Goal: Communication & Community: Answer question/provide support

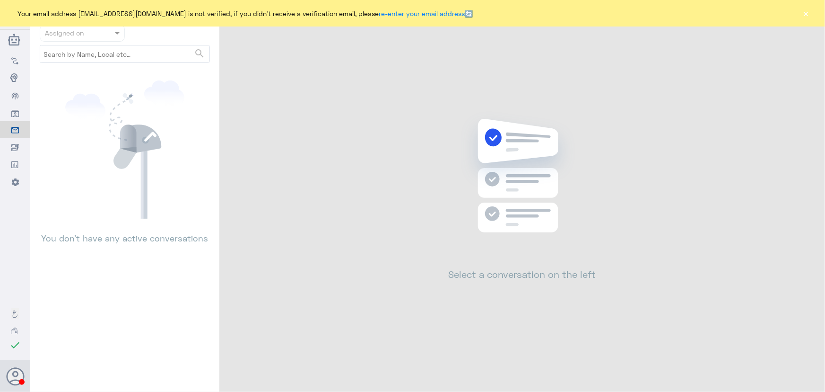
click at [810, 14] on button "×" at bounding box center [806, 13] width 9 height 9
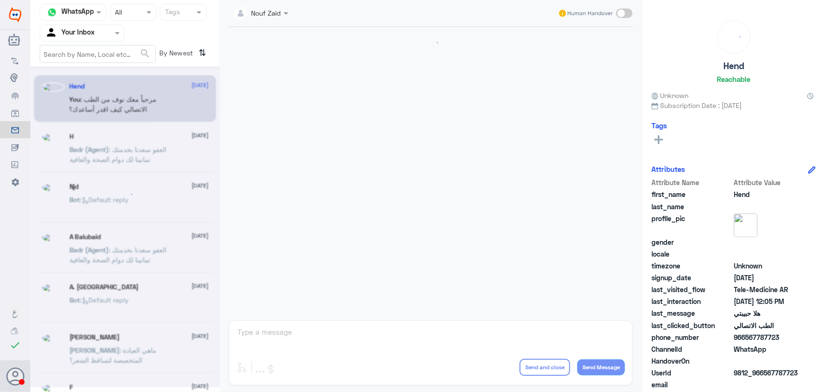
scroll to position [430, 0]
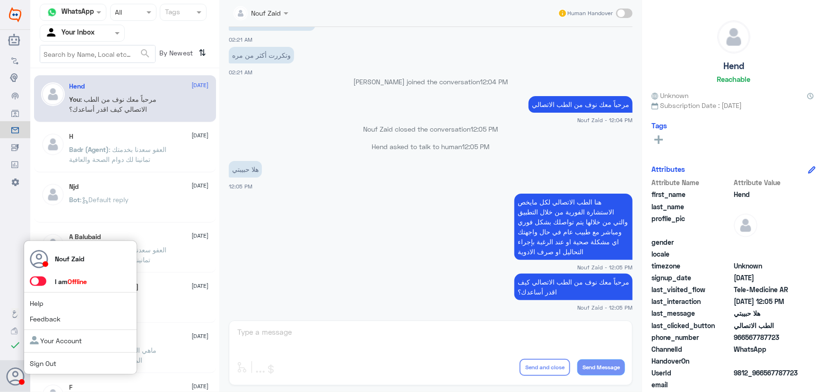
click at [42, 279] on span at bounding box center [38, 280] width 17 height 9
click at [0, 0] on input "checkbox" at bounding box center [0, 0] width 0 height 0
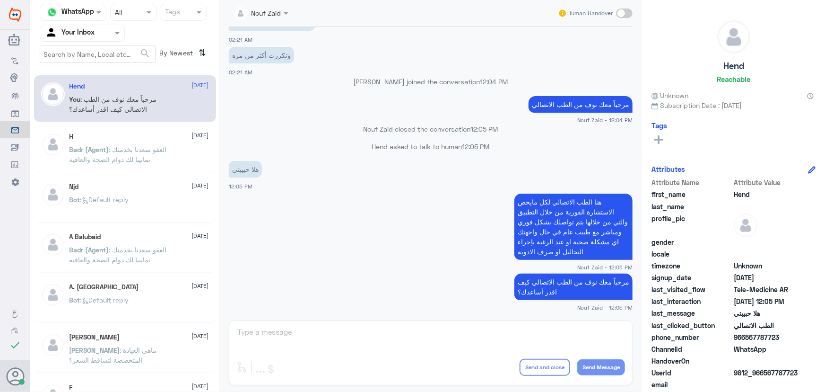
click at [61, 27] on input "text" at bounding box center [71, 32] width 52 height 11
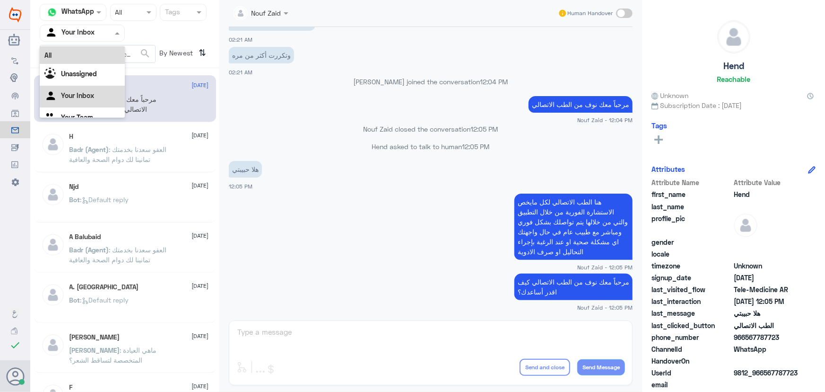
click at [61, 47] on div "All" at bounding box center [82, 54] width 85 height 17
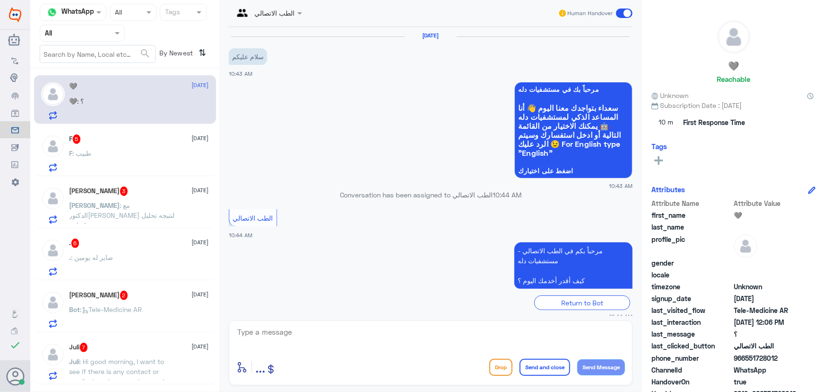
scroll to position [116, 0]
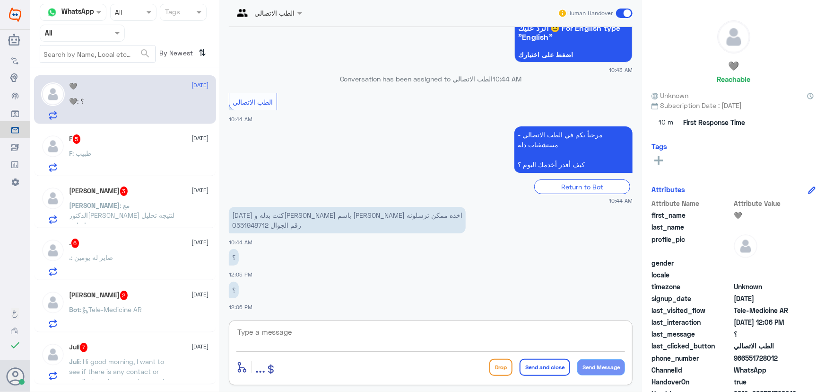
click at [297, 331] on textarea at bounding box center [430, 336] width 389 height 23
paste textarea "مرحباً معك نوف من الطب الاتصالي"
type textarea "مرحباً معك نوف من الطب الاتصالي"
click at [587, 369] on button "Send Message" at bounding box center [601, 367] width 48 height 16
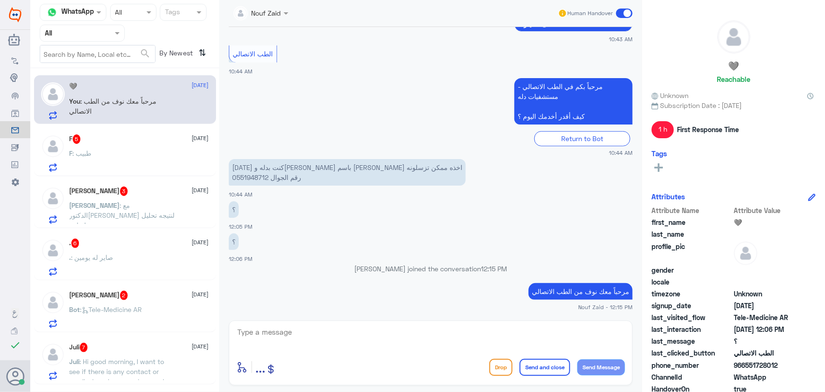
click at [354, 332] on textarea at bounding box center [430, 336] width 389 height 23
paste textarea "هنا الطب الاتصالي لكل مايخص الاستشارة الفورية من خلال التطبيق، يمكنك التواصل مع…"
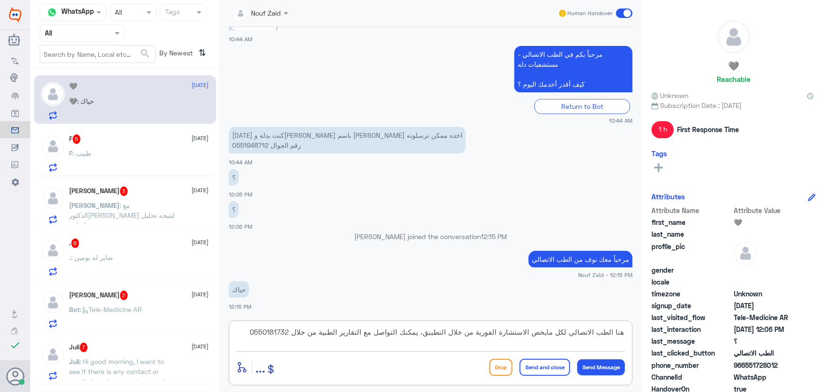
type textarea "هنا الطب الاتصالي لكل مايخص الاستشارة الفورية من خلال التطبيق، يمكنك التواصل مع…"
click at [558, 372] on button "Send and close" at bounding box center [545, 366] width 51 height 17
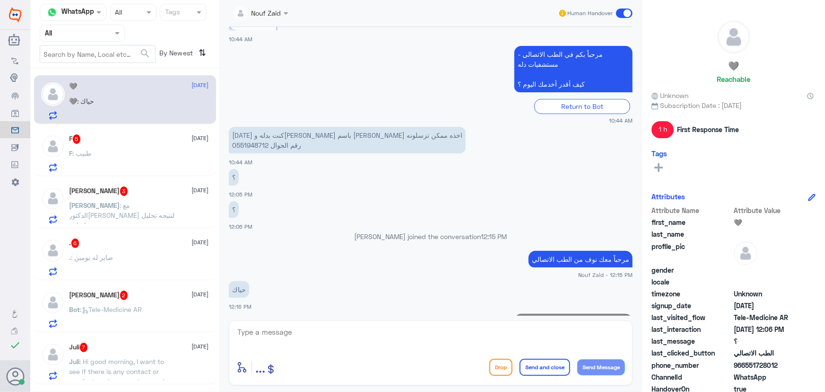
scroll to position [239, 0]
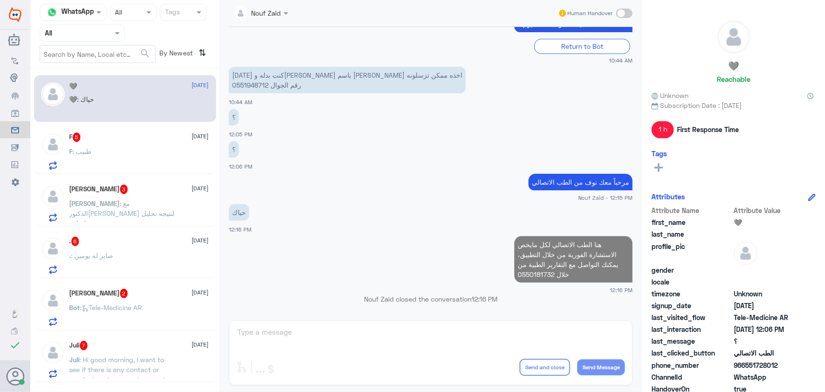
click at [132, 147] on div "F 5 30 September F : طبيب" at bounding box center [140, 150] width 140 height 37
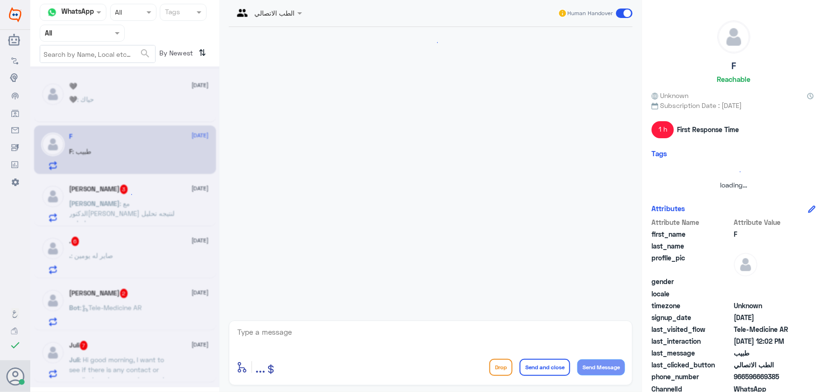
scroll to position [106, 0]
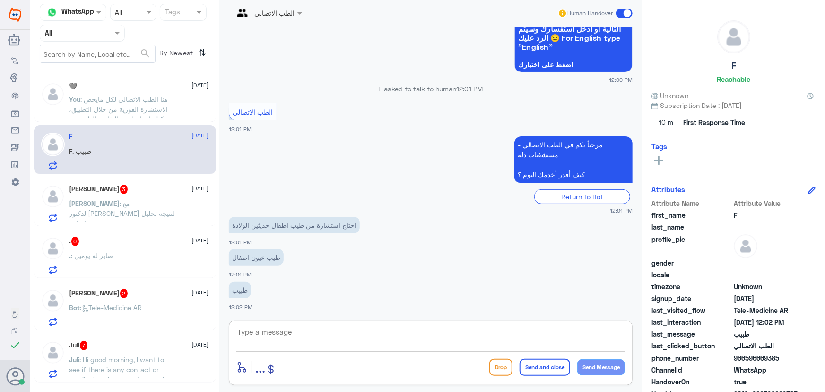
click at [315, 330] on textarea at bounding box center [430, 336] width 389 height 23
paste textarea "مرحباً معك نوف من الطب الاتصالي"
type textarea "مرحباً معك نوف من الطب الاتصالي"
click at [591, 366] on button "Send Message" at bounding box center [601, 367] width 48 height 16
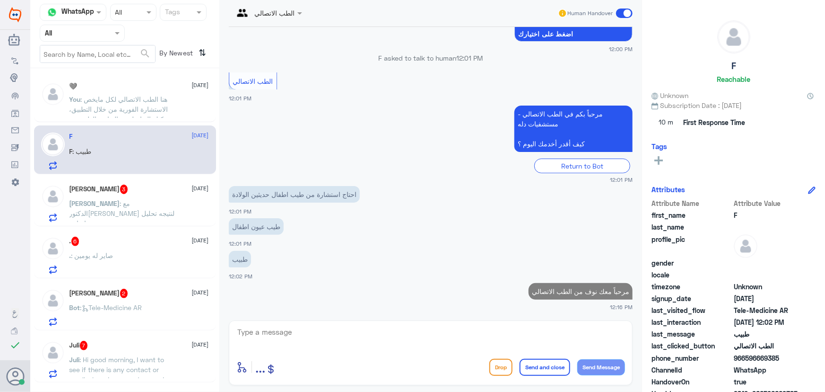
click at [554, 334] on textarea at bounding box center [430, 336] width 389 height 23
type textarea "i"
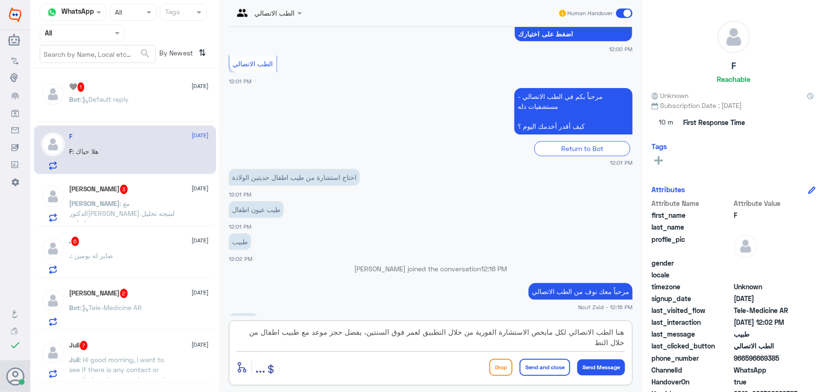
scroll to position [169, 0]
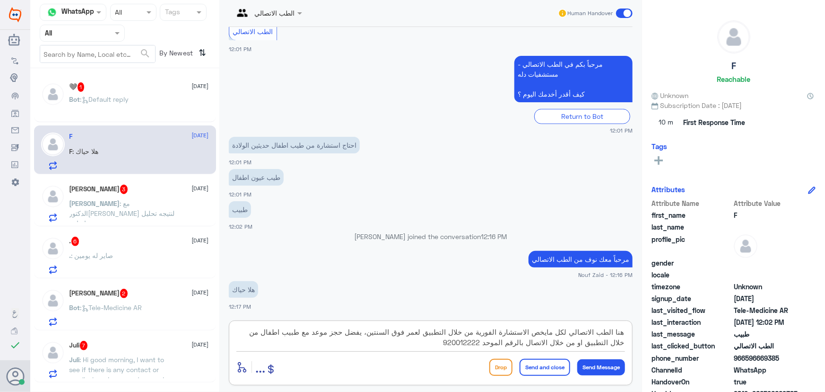
click at [374, 332] on textarea "هنا الطب الاتصالي لكل مايخص الاستشارة الفورية من خلال التطبيق لعمر فوق السنتين،…" at bounding box center [430, 336] width 389 height 23
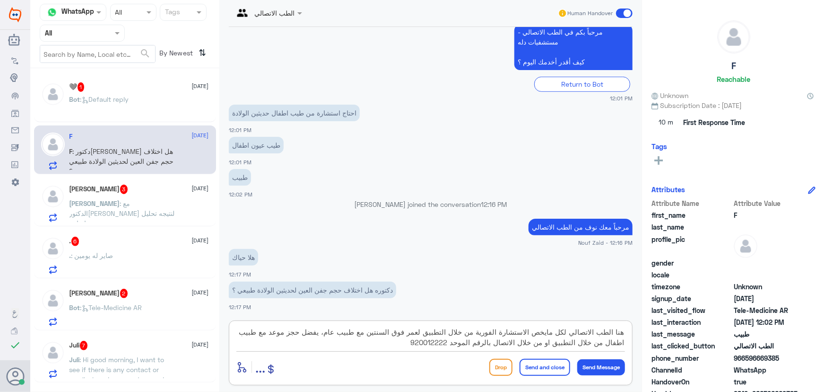
type textarea "هنا الطب الاتصالي لكل مايخص الاستشارة الفورية من خلال التطبيق لعمر فوق السنتين …"
click at [534, 366] on button "Send and close" at bounding box center [545, 366] width 51 height 17
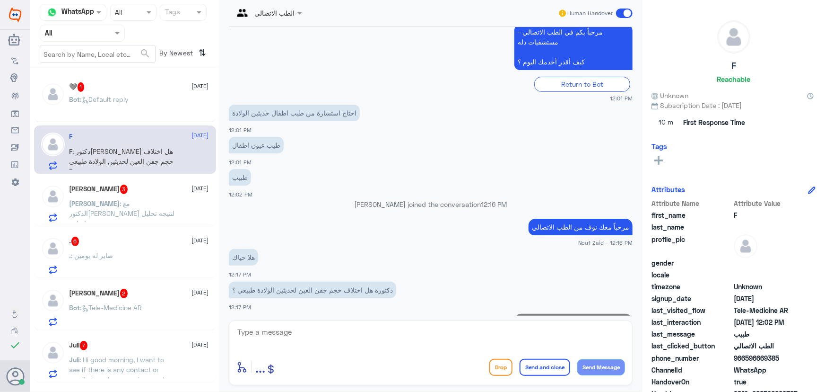
scroll to position [281, 0]
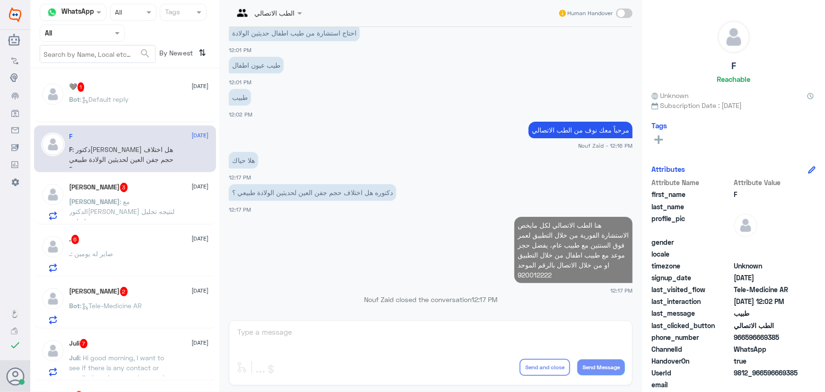
click at [129, 95] on span ": Default reply" at bounding box center [104, 99] width 49 height 8
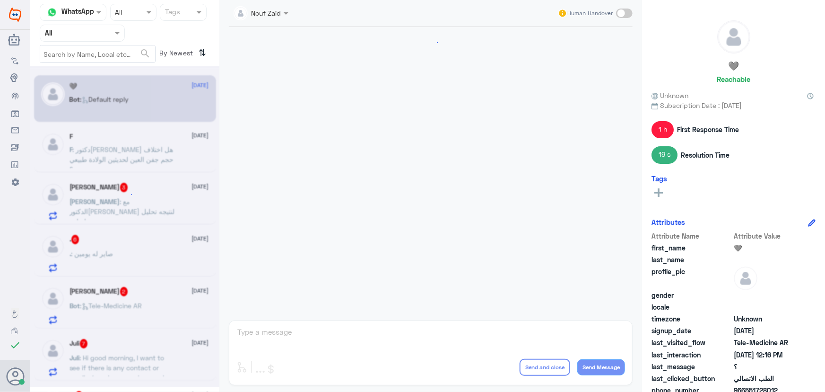
scroll to position [416, 0]
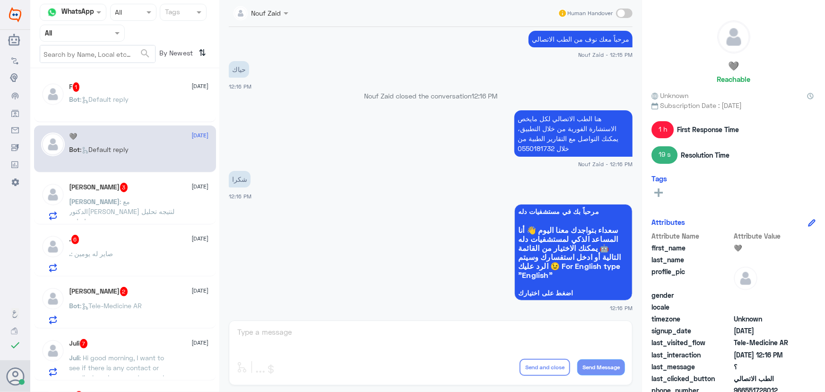
click at [144, 108] on div "Bot : Default reply" at bounding box center [140, 106] width 140 height 21
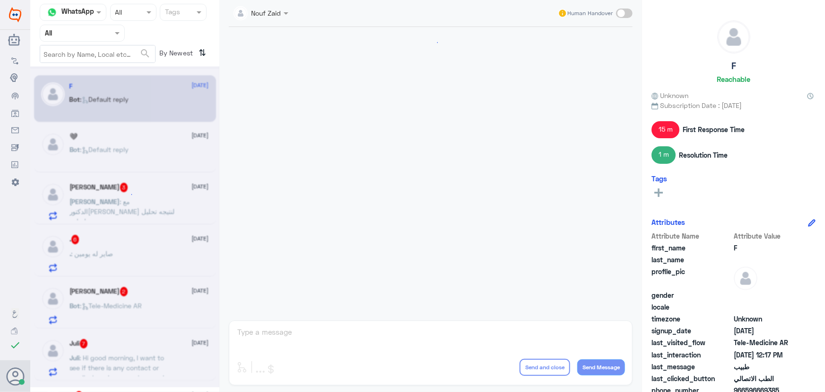
scroll to position [459, 0]
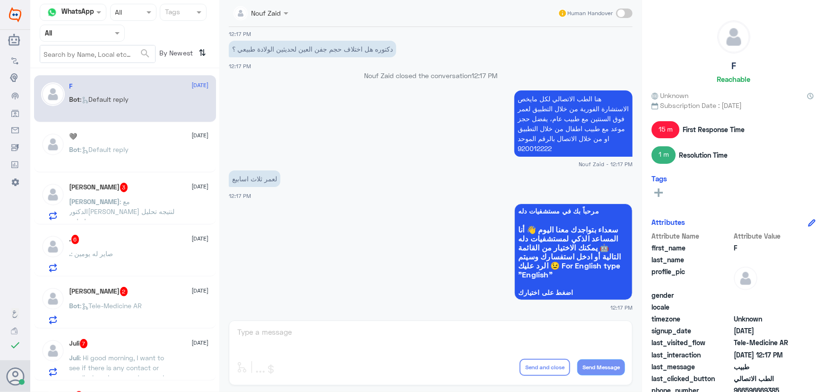
click at [162, 166] on div "Bot : Default reply" at bounding box center [140, 157] width 140 height 21
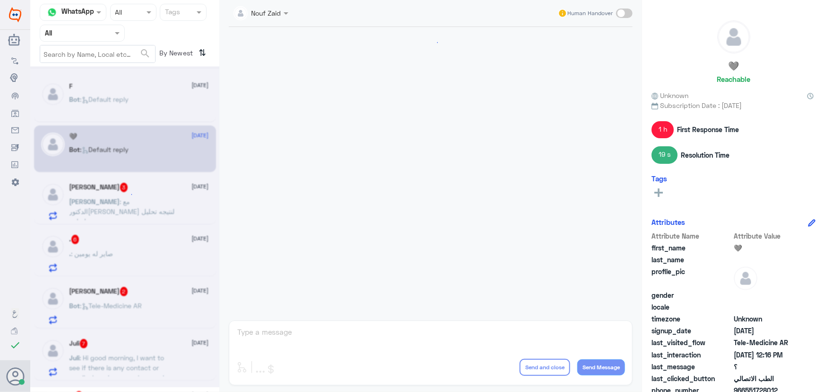
click at [166, 187] on div at bounding box center [124, 226] width 189 height 321
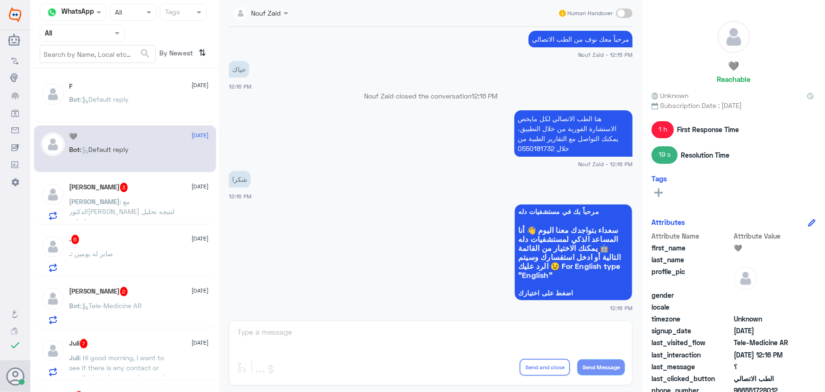
click at [168, 194] on div "Sara 3 30 September Sara : مع الدكتوره مويد الشهري لنتيجه تحليل واشاعه،" at bounding box center [140, 201] width 140 height 37
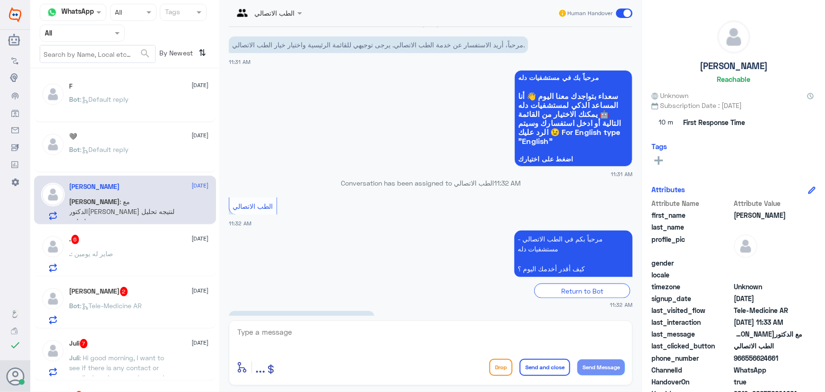
scroll to position [635, 0]
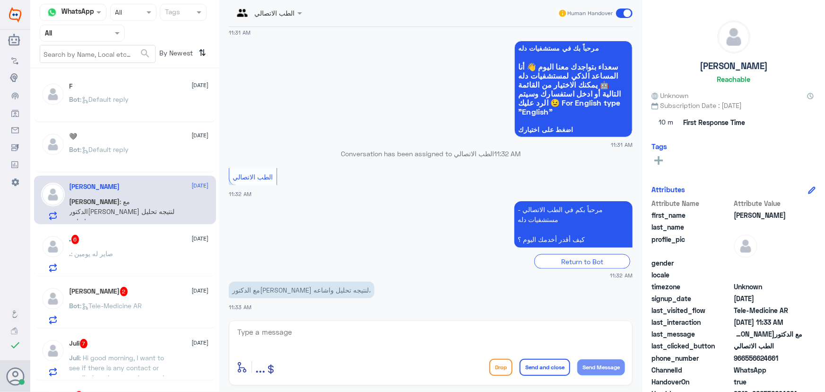
click at [381, 333] on textarea at bounding box center [430, 336] width 389 height 23
paste textarea "مرحباً معك نوف من الطب الاتصالي"
type textarea "مرحباً معك نوف من الطب الاتصالي"
click at [610, 364] on button "Send Message" at bounding box center [601, 367] width 48 height 16
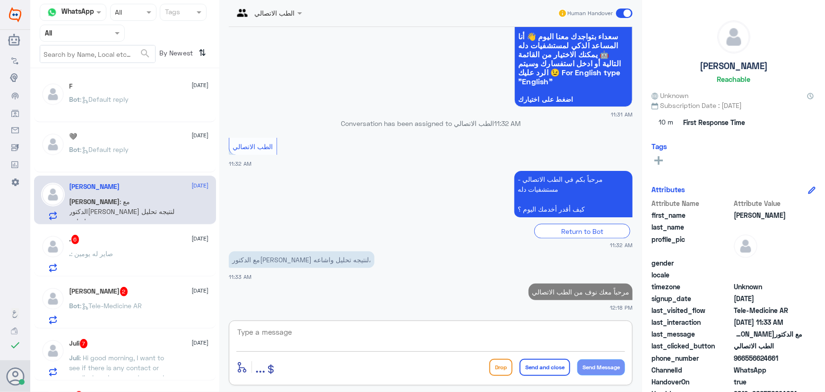
click at [547, 328] on textarea at bounding box center [430, 336] width 389 height 23
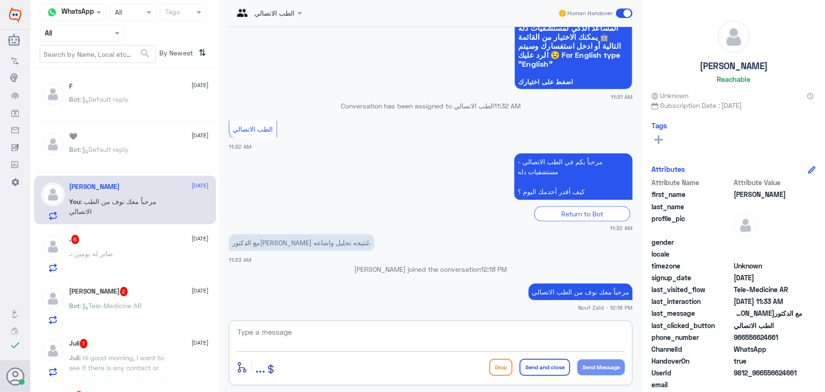
paste textarea "هنا الطب الاتصالي لكل مايخص الاستشارة الفورية من خلال التطبيق والتي من خلالها ي…"
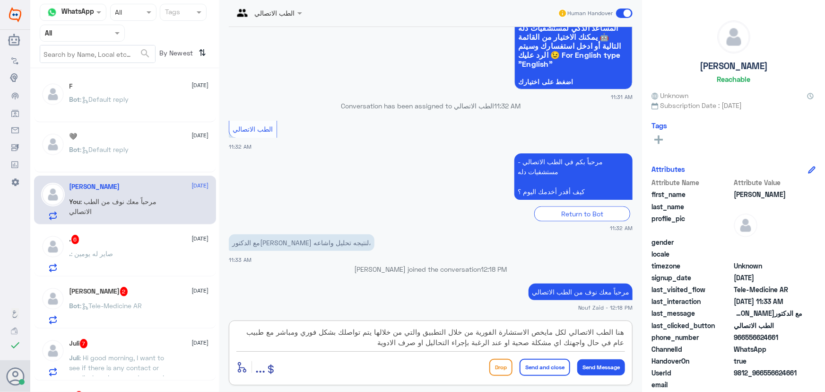
type textarea "هنا الطب الاتصالي لكل مايخص الاستشارة الفورية من خلال التطبيق والتي من خلالها ي…"
click at [553, 372] on button "Send and close" at bounding box center [545, 366] width 51 height 17
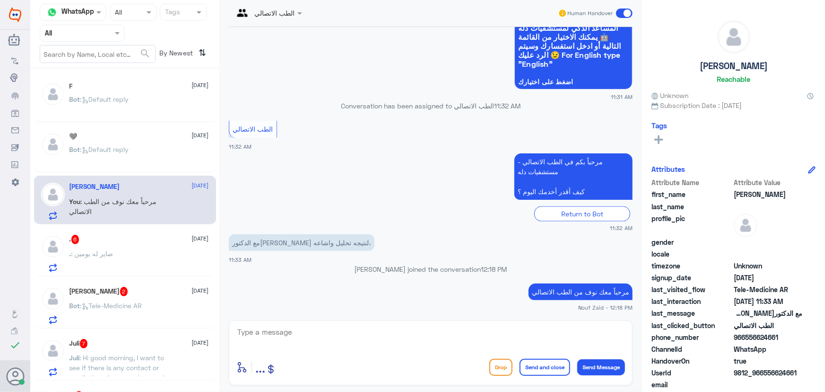
scroll to position [745, 0]
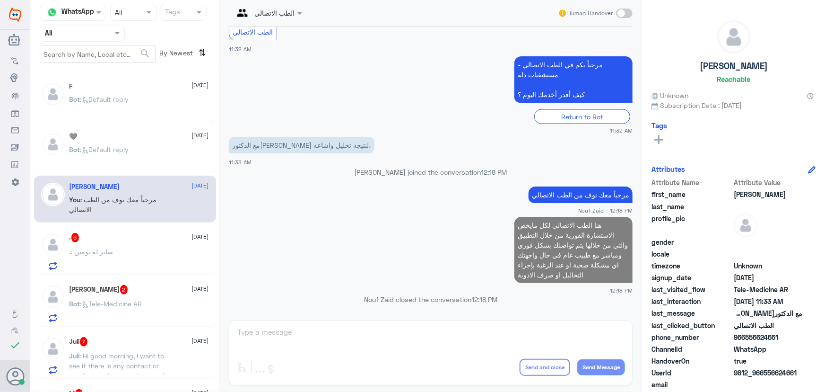
click at [145, 239] on div ". 6 30 September" at bounding box center [140, 237] width 140 height 9
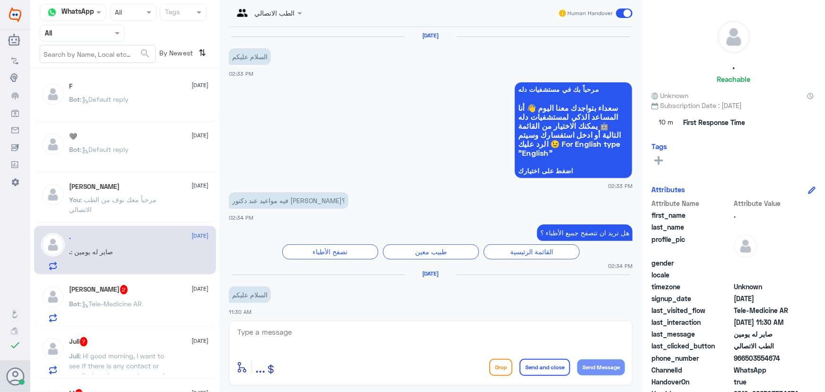
scroll to position [311, 0]
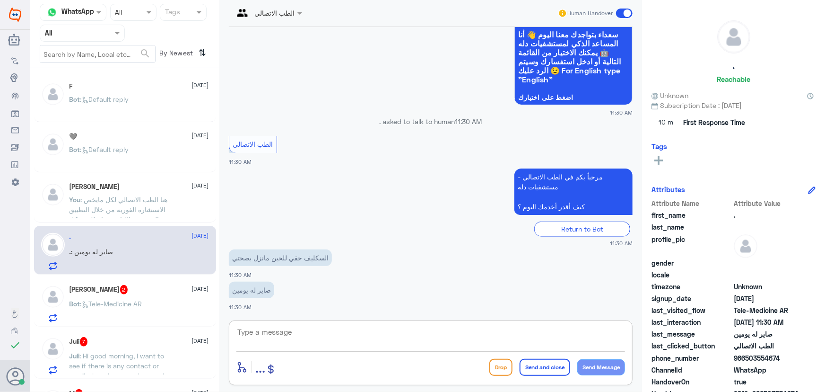
drag, startPoint x: 394, startPoint y: 341, endPoint x: 389, endPoint y: 335, distance: 7.4
click at [390, 335] on textarea at bounding box center [430, 336] width 389 height 23
type textarea "مرحبا معك نوف من الطب الاتصالي"
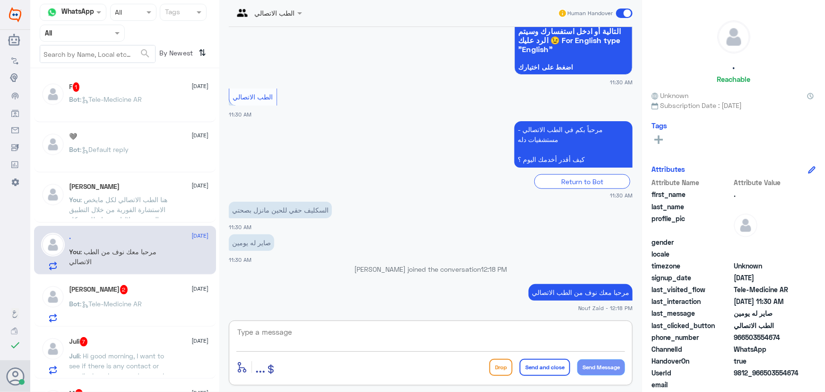
click at [331, 335] on textarea at bounding box center [430, 336] width 389 height 23
paste textarea "لرفع الإجازة المرضية على صحتي، يمكنك التواصل مع التقارير الطبية من خلال 0550181…"
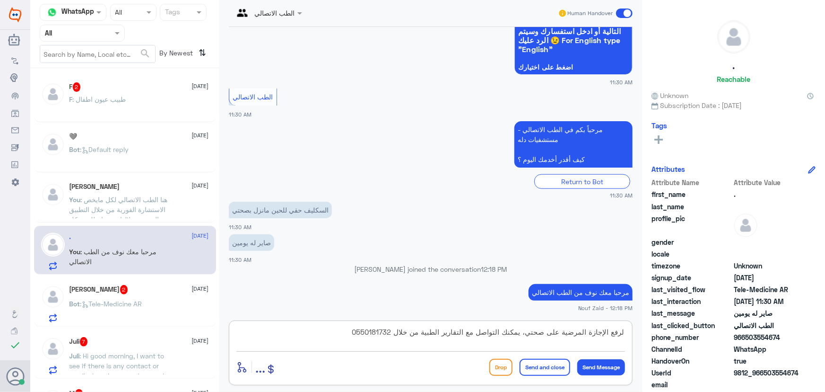
type textarea "لرفع الإجازة المرضية على صحتي، يمكنك التواصل مع التقارير الطبية من خلال 0550181…"
click at [535, 366] on button "Send and close" at bounding box center [545, 366] width 51 height 17
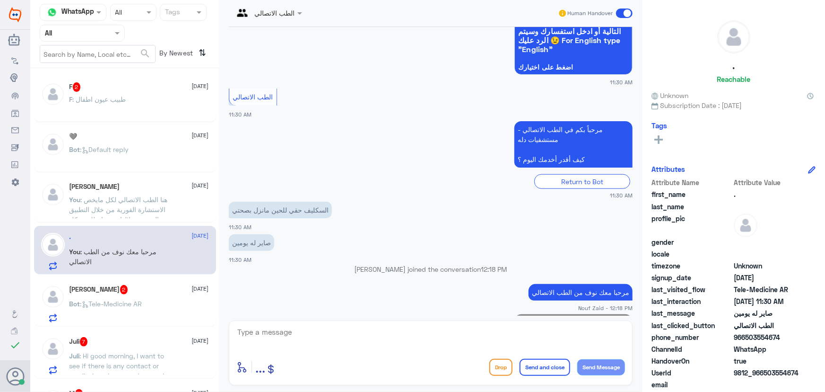
scroll to position [392, 0]
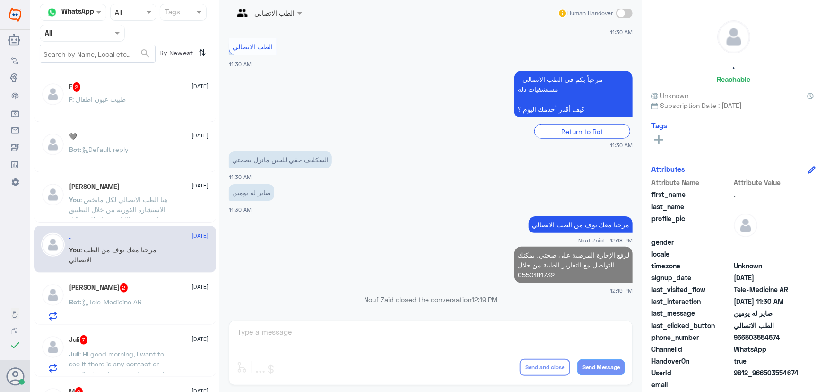
click at [117, 295] on div "ahmed Mirghni 2 30 September Bot : Tele-Medicine AR" at bounding box center [140, 301] width 140 height 37
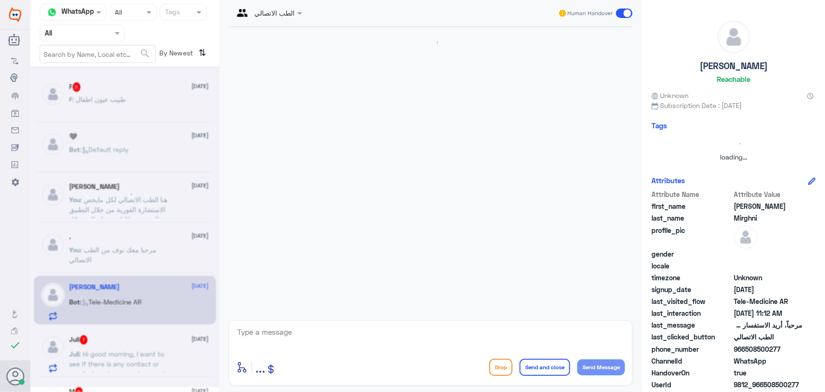
scroll to position [9, 0]
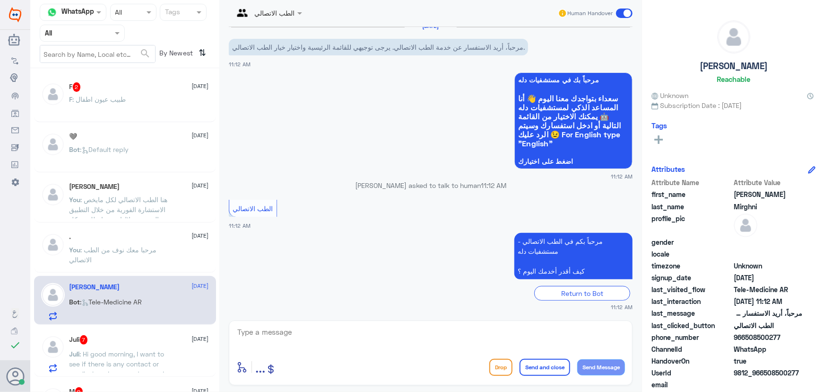
click at [290, 322] on div "enter flow name ... Drop Send and close Send Message" at bounding box center [431, 352] width 404 height 65
click at [291, 326] on textarea at bounding box center [430, 336] width 389 height 23
click at [108, 94] on p "F : طبيب عيون اطفال" at bounding box center [98, 106] width 57 height 24
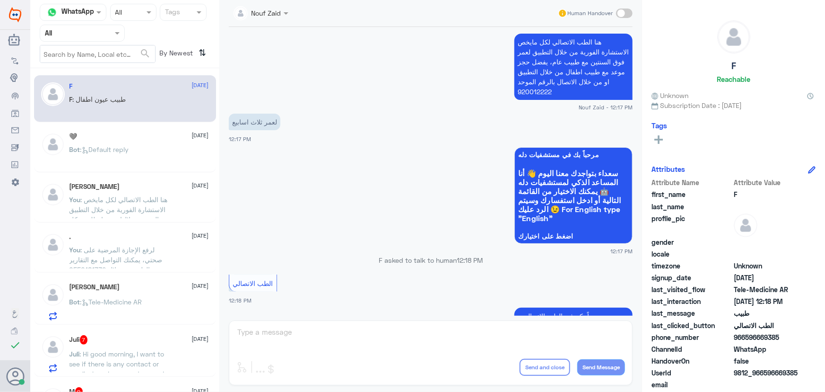
scroll to position [481, 0]
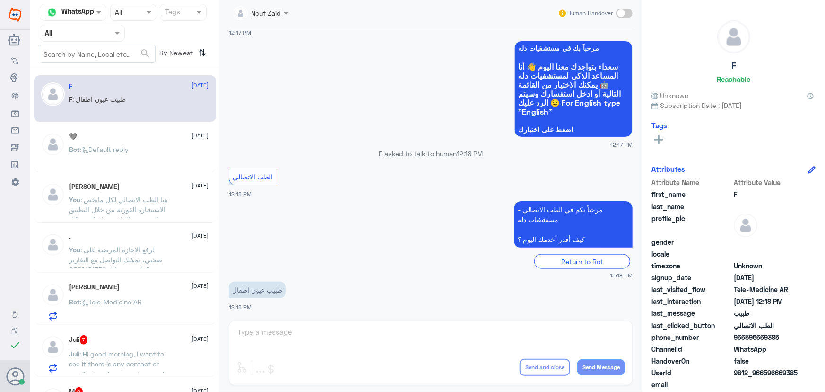
click at [615, 13] on div "Human Handover" at bounding box center [595, 13] width 75 height 17
click at [616, 13] on div "Human Handover" at bounding box center [595, 13] width 75 height 17
click at [624, 21] on div "Human Handover" at bounding box center [595, 13] width 75 height 17
click at [617, 11] on div "Human Handover" at bounding box center [595, 13] width 75 height 17
drag, startPoint x: 622, startPoint y: 22, endPoint x: 622, endPoint y: 15, distance: 7.6
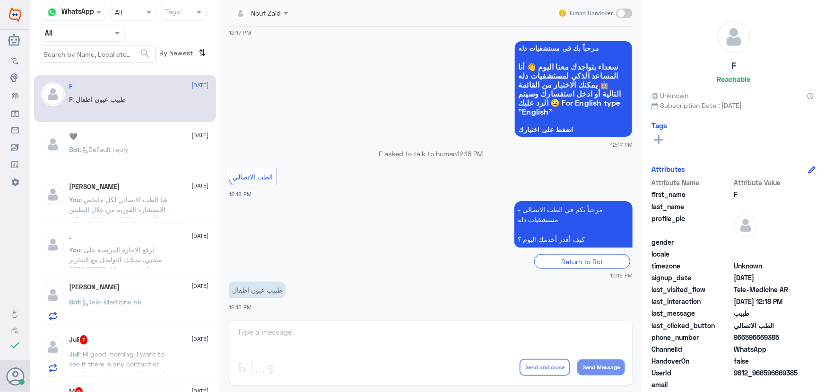
click at [622, 19] on div "Nouf Zaid Human Handover" at bounding box center [431, 13] width 404 height 27
click at [621, 15] on span at bounding box center [624, 13] width 17 height 9
click at [0, 0] on input "checkbox" at bounding box center [0, 0] width 0 height 0
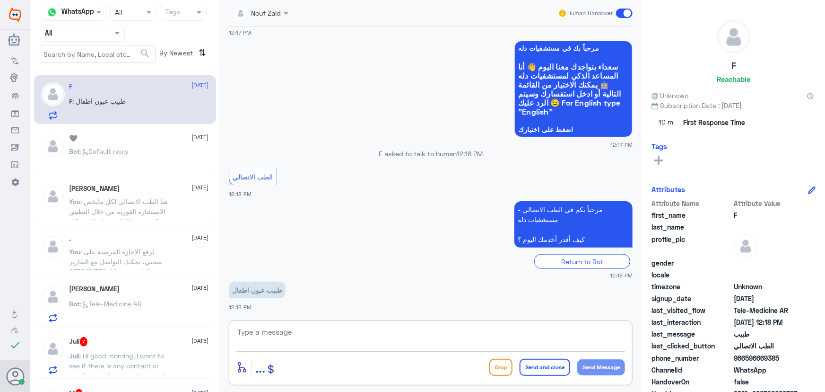
click at [350, 343] on textarea at bounding box center [430, 336] width 389 height 23
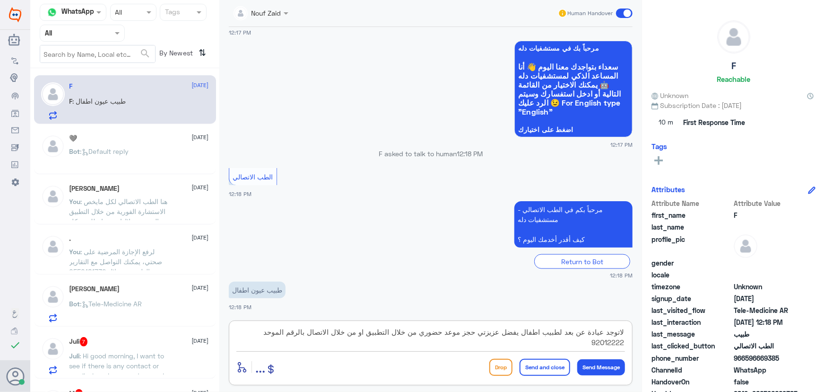
click at [254, 330] on textarea "لاتوجد عيادة عن بعد لطبيب اطفال يفضل عزيزتي حجز موعد حضوري من خلال التطبيق او م…" at bounding box center [430, 336] width 389 height 23
type textarea "لاتوجد عيادة عن بعد لطبيب اطفال يفضل عزيزتي حجز موعد حضوري من خلال التطبيق او م…"
click at [560, 363] on button "Send and close" at bounding box center [545, 366] width 51 height 17
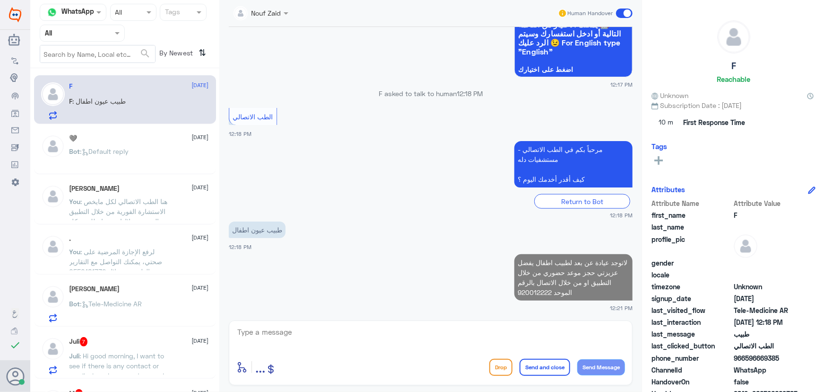
scroll to position [538, 0]
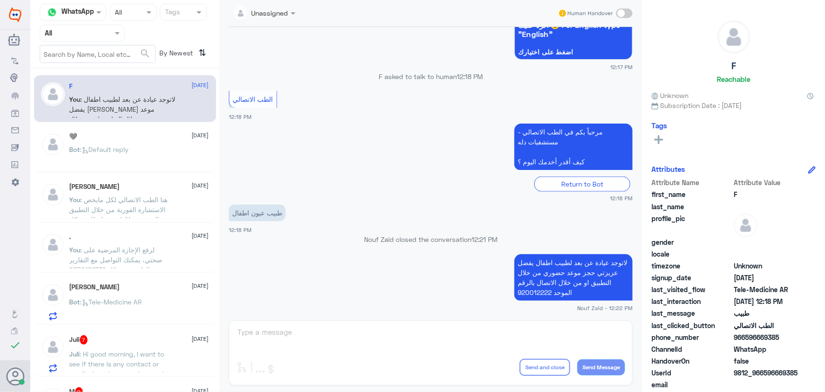
click at [192, 283] on span "[DATE]" at bounding box center [200, 285] width 17 height 9
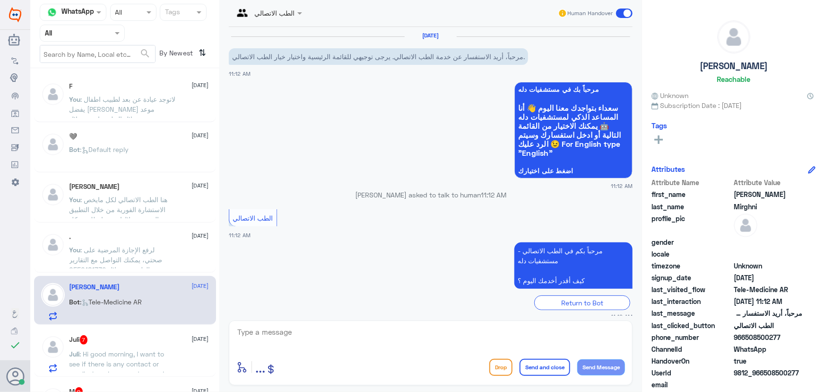
scroll to position [9, 0]
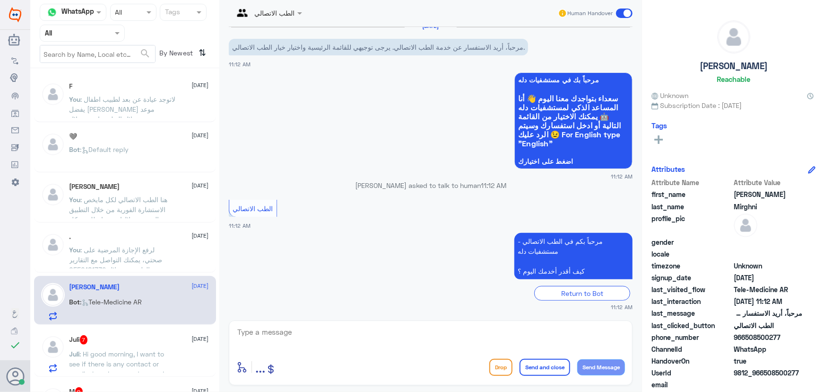
click at [144, 105] on span ": لاتوجد عيادة عن بعد لطبيب اطفال يفضل عزيزتي حجز موعد حضوري من خلال التطبيق او…" at bounding box center [123, 114] width 106 height 38
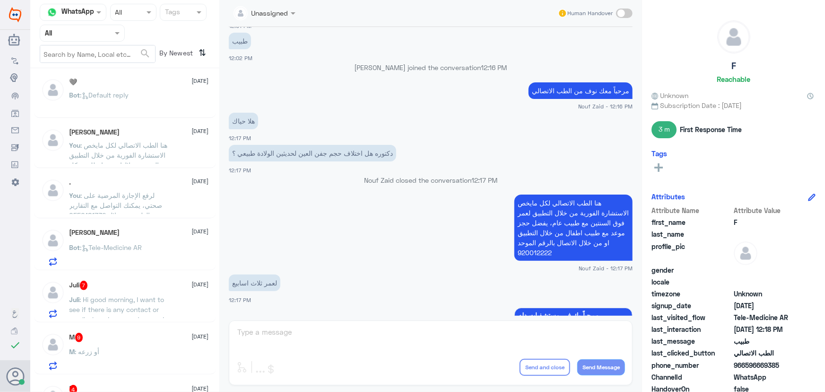
scroll to position [86, 0]
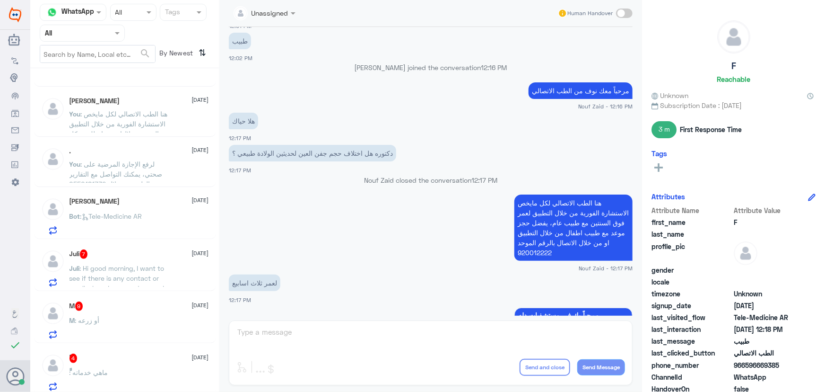
click at [142, 274] on span ": Hi good morning, I want to see if there is any contact or email where I can s…" at bounding box center [123, 288] width 106 height 48
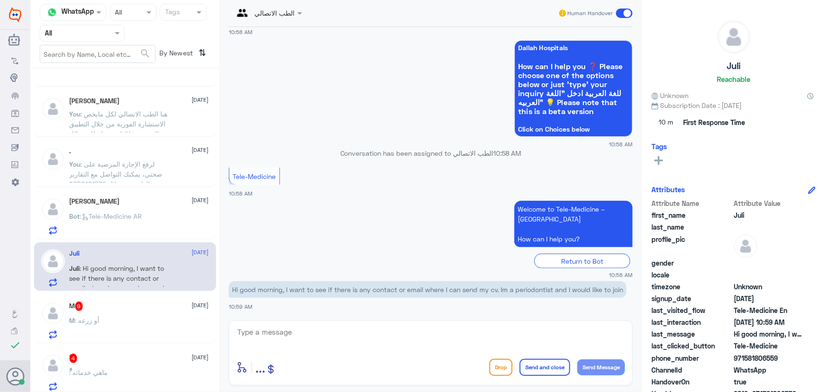
scroll to position [626, 0]
click at [303, 321] on div "enter flow name ... Drop Send and close Send Message" at bounding box center [431, 352] width 404 height 65
click at [299, 322] on div "enter flow name ... Drop Send and close Send Message" at bounding box center [431, 352] width 404 height 65
click at [298, 325] on textarea at bounding box center [430, 336] width 389 height 23
paste textarea "https://www.dallahhealth.com/arabic/careers"
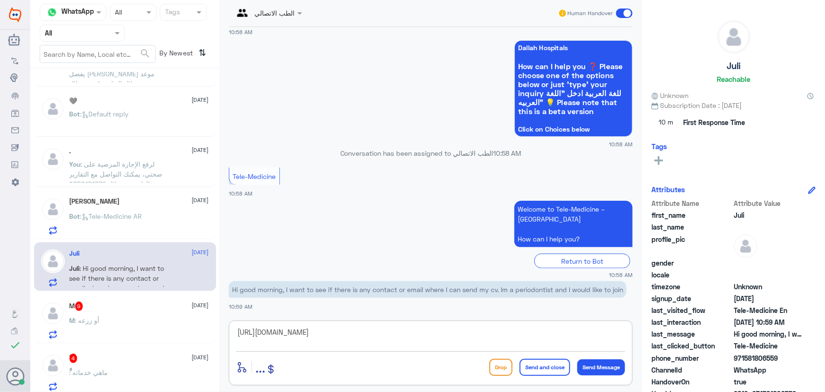
type textarea "https://www.dallahhealth.com/arabic/careers"
click at [565, 358] on button "Send and close" at bounding box center [545, 366] width 51 height 17
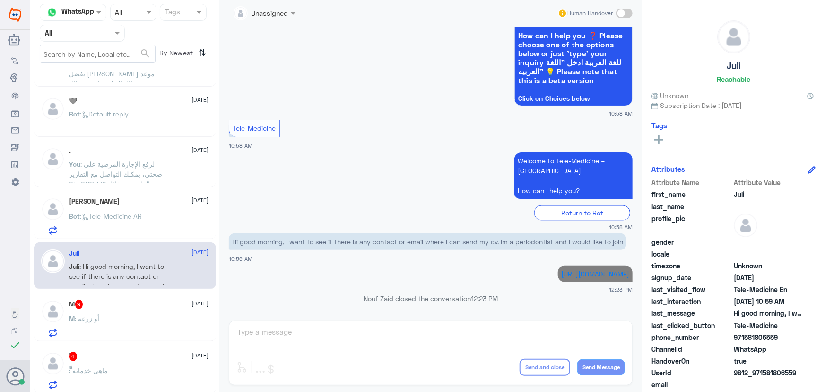
click at [108, 299] on div "M 9 30 September" at bounding box center [140, 303] width 140 height 9
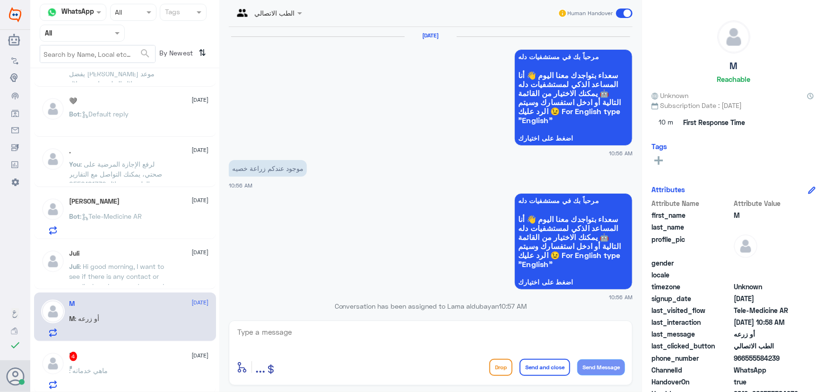
scroll to position [859, 0]
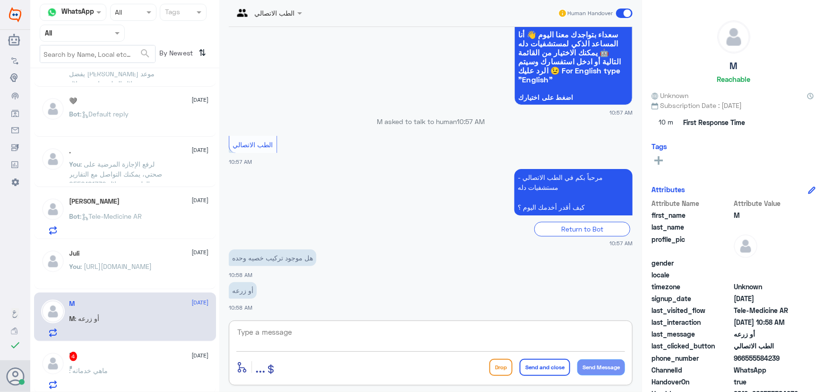
click at [290, 337] on textarea at bounding box center [430, 336] width 389 height 23
click at [294, 337] on textarea at bounding box center [430, 336] width 389 height 23
paste textarea "مرحباً معك نوف من الطب الاتصالي"
type textarea "مرحباً معك نوف من الطب الاتصالي"
drag, startPoint x: 348, startPoint y: 196, endPoint x: 414, endPoint y: 158, distance: 76.9
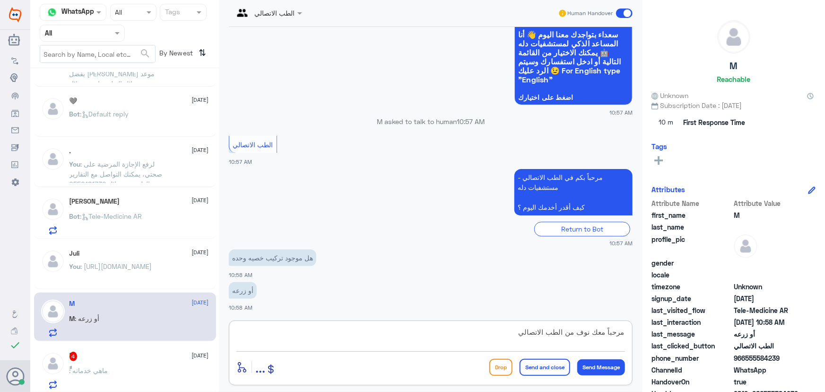
click at [359, 192] on app-msgs-text "مرحباً بكم في الطب الاتصالي - مستشفيات دله كيف أقدر أخدمك اليوم ؟" at bounding box center [431, 192] width 404 height 47
click at [611, 362] on button "Send Message" at bounding box center [601, 367] width 48 height 16
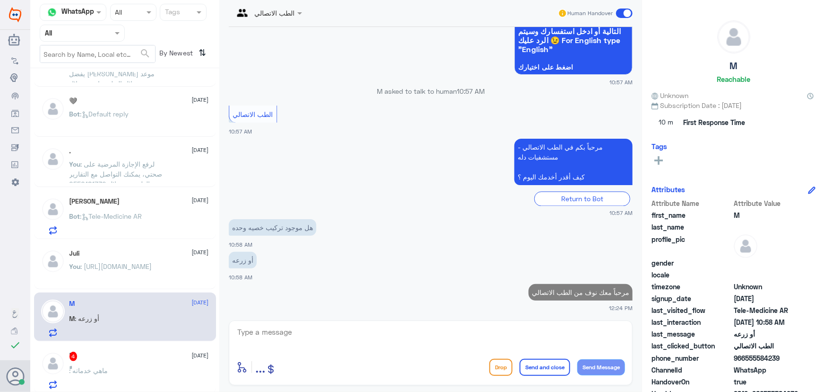
click at [545, 343] on textarea at bounding box center [430, 336] width 389 height 23
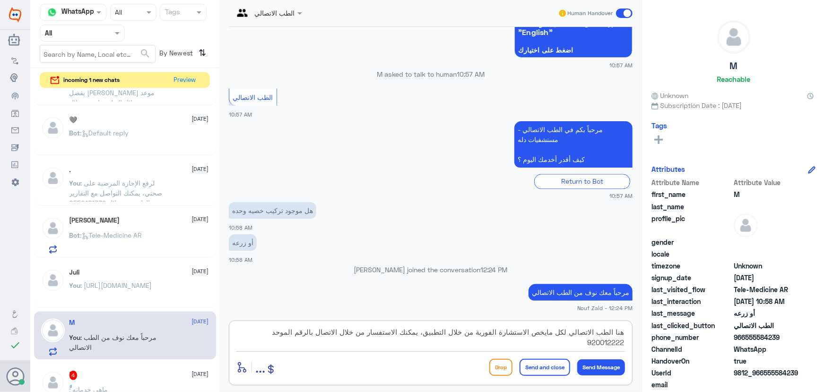
type textarea "هنا الطب الاتصالي لكل مايخص الاستشارة الفورية من خلال التطبيق، يمكنك الاستفسار …"
click at [539, 375] on div "enter flow name ... Drop Send and close Send Message" at bounding box center [430, 366] width 389 height 21
click at [537, 372] on button "Send and close" at bounding box center [545, 366] width 51 height 17
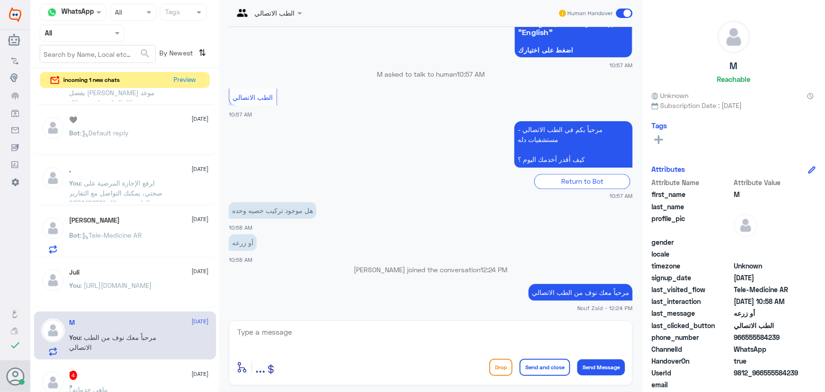
scroll to position [950, 0]
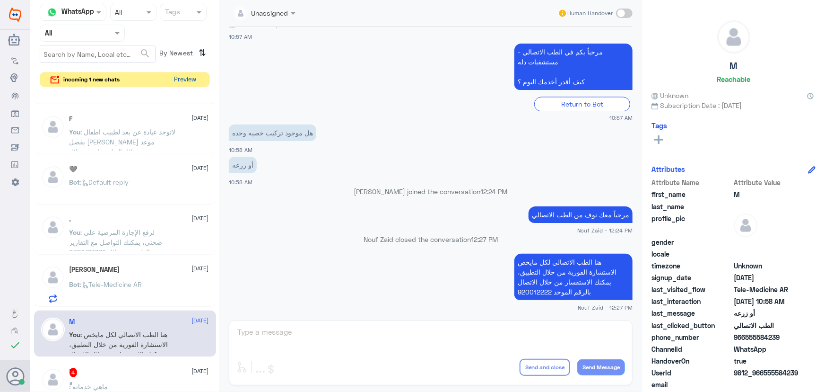
click at [189, 82] on button "Preview" at bounding box center [185, 79] width 29 height 15
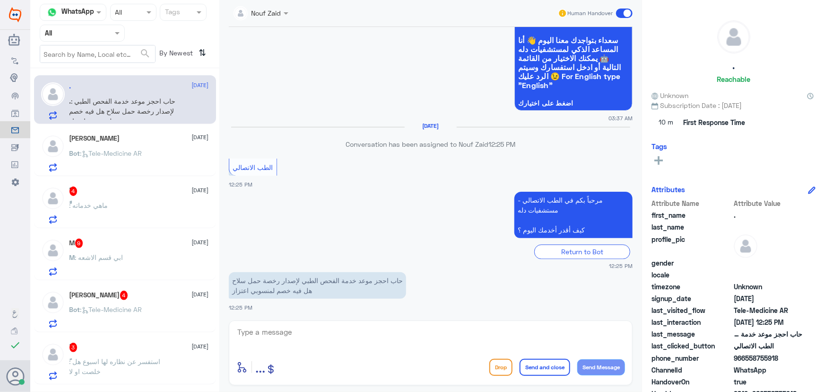
click at [316, 338] on textarea at bounding box center [430, 336] width 389 height 23
paste textarea "مرحباً معك نوف من الطب الاتصالي"
type textarea "مرحباً معك نوف من الطب الاتصالي"
click at [602, 366] on button "Send Message" at bounding box center [601, 367] width 48 height 16
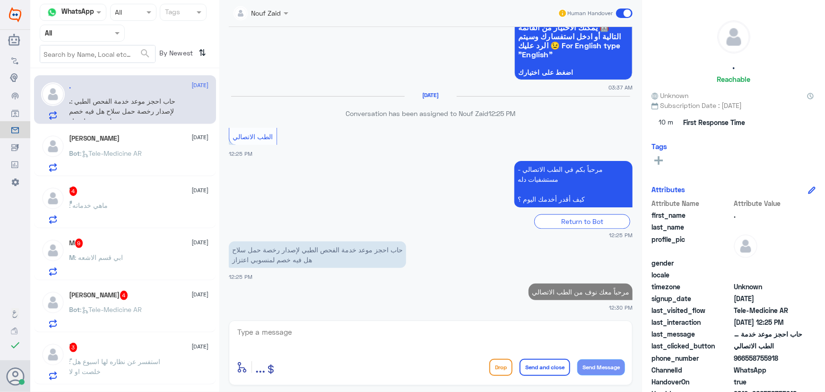
click at [537, 334] on textarea at bounding box center [430, 336] width 389 height 23
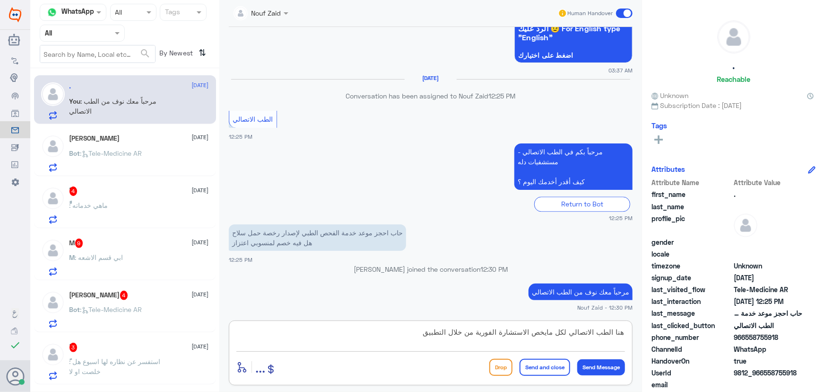
scroll to position [977, 0]
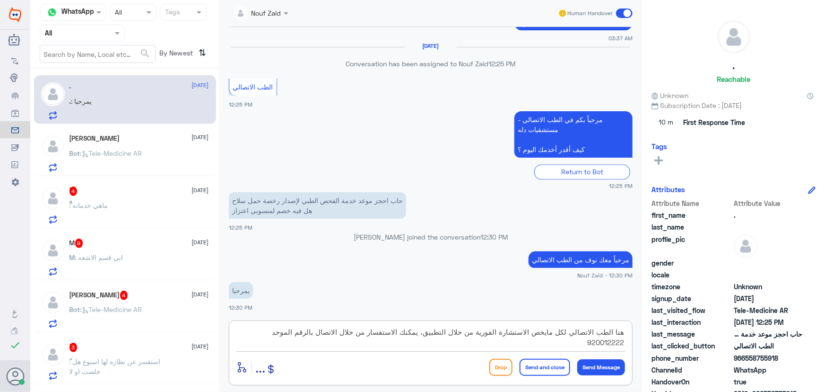
type textarea "هنا الطب الاتصالي لكل مايخص الاستشارة الفورية من خلال التطبيق، يمكنك الاستفسار …"
click at [563, 368] on button "Send and close" at bounding box center [545, 366] width 51 height 17
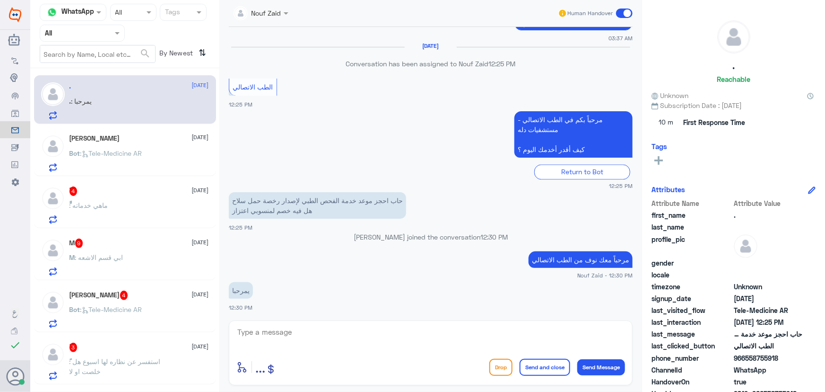
scroll to position [1037, 0]
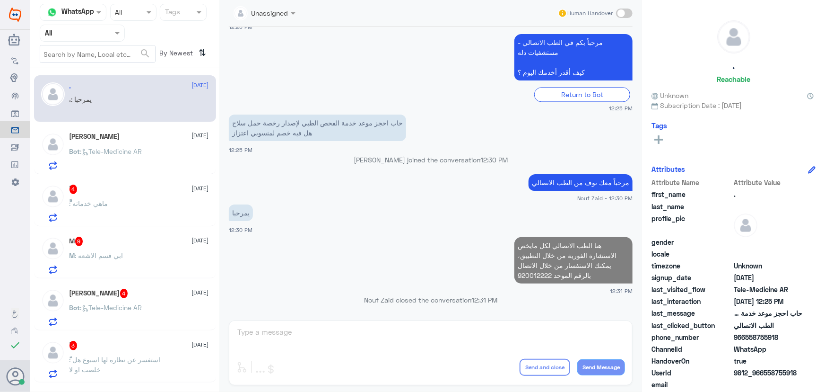
click at [129, 199] on div "ًً 4 30 September ًً : ماهي خدماته" at bounding box center [140, 202] width 140 height 37
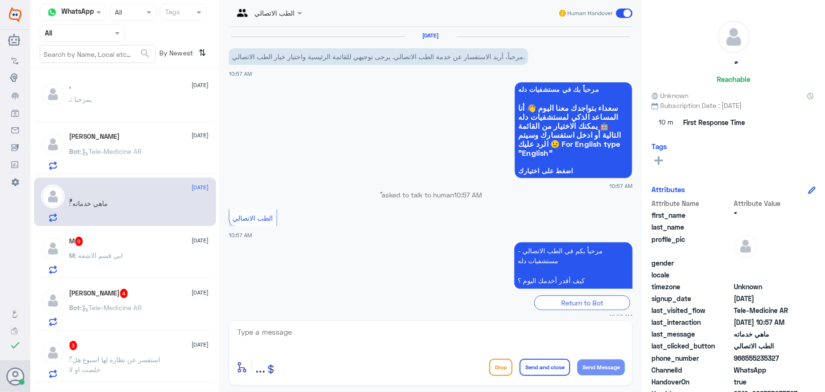
scroll to position [74, 0]
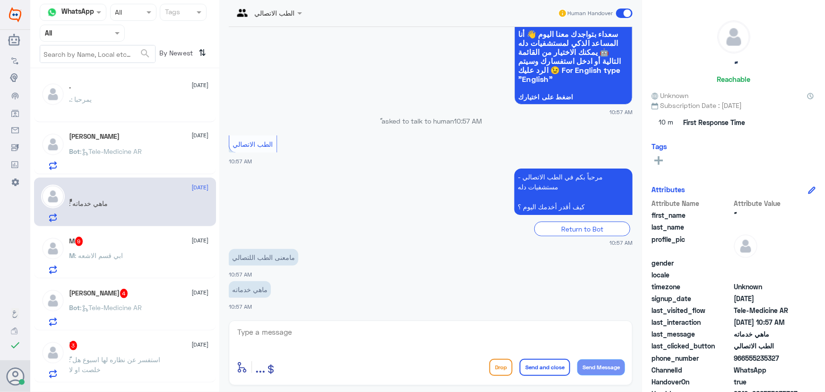
click at [335, 332] on textarea at bounding box center [430, 336] width 389 height 23
paste textarea "مرحباً معك نوف من الطب الاتصالي"
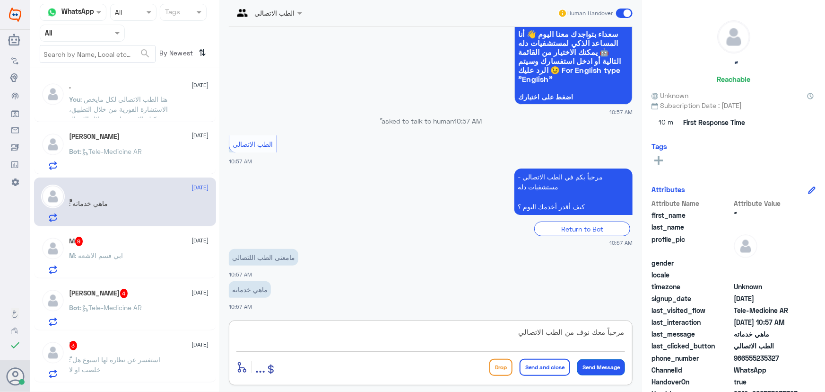
type textarea "مرحباً معك نوف من الطب الاتصالي"
click at [614, 365] on button "Send Message" at bounding box center [601, 367] width 48 height 16
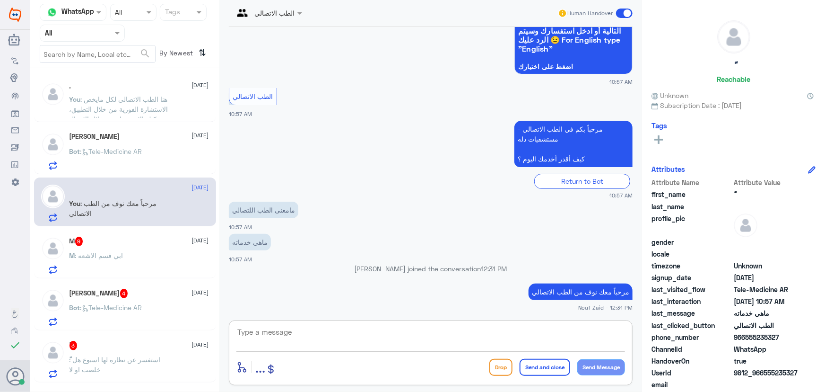
click at [305, 326] on textarea at bounding box center [430, 336] width 389 height 23
paste textarea "هنا الطب الاتصالي لكل مايخص الاستشارة الفورية من خلال التطبيق والتي من خلالها ي…"
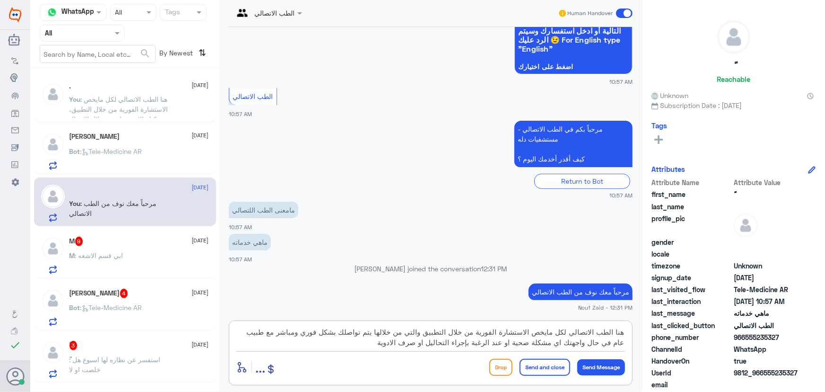
type textarea "هنا الطب الاتصالي لكل مايخص الاستشارة الفورية من خلال التطبيق والتي من خلالها ي…"
click at [605, 367] on button "Send Message" at bounding box center [601, 367] width 48 height 16
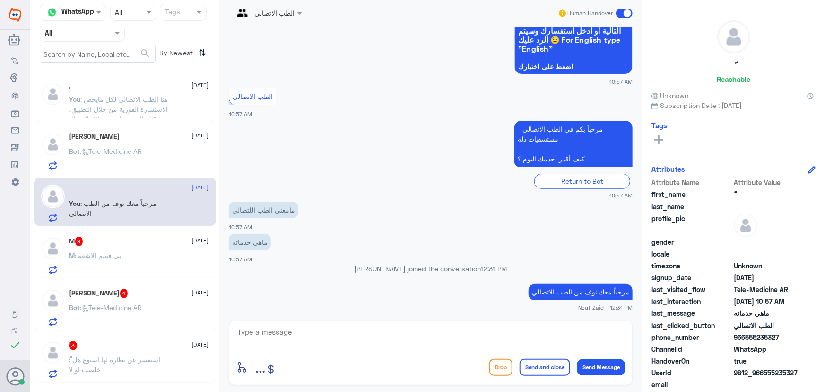
scroll to position [184, 0]
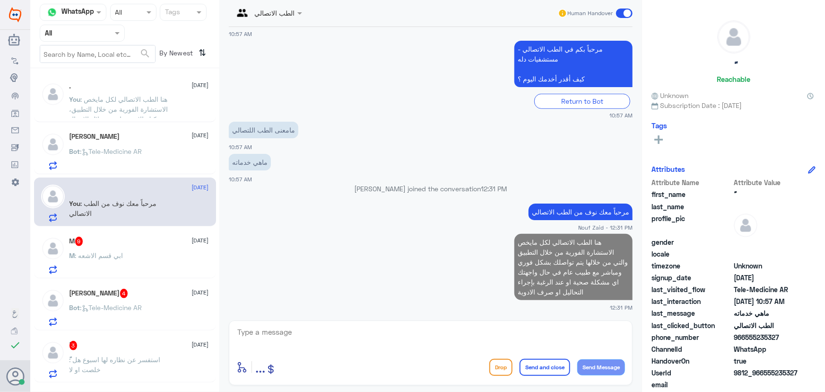
click at [29, 231] on div "Flow Builder Conversational Skills Broadcast Audience Inbox Growth Tools Analyt…" at bounding box center [15, 202] width 30 height 302
click at [139, 264] on div "M : ابي قسم الاشعه" at bounding box center [140, 263] width 140 height 21
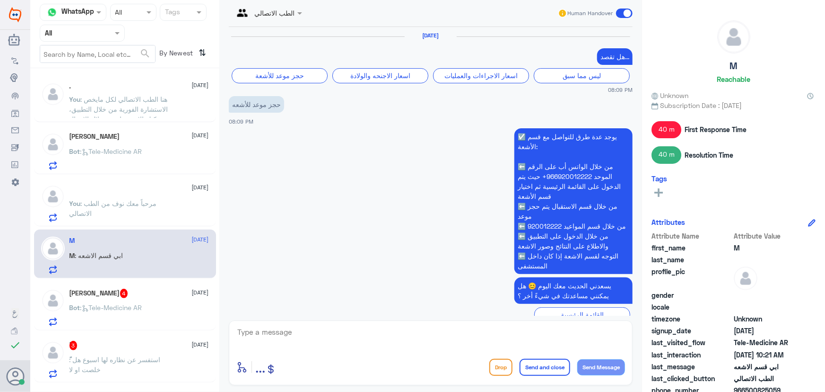
scroll to position [976, 0]
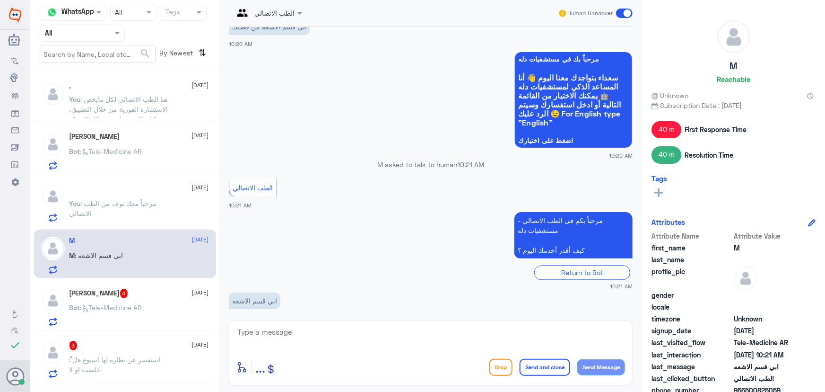
click at [300, 331] on textarea at bounding box center [430, 336] width 389 height 23
click at [289, 337] on textarea at bounding box center [430, 336] width 389 height 23
paste textarea "مرحباً معك نوف من الطب الاتصالي"
type textarea "مرحباً معك نوف من الطب الاتصالي"
click at [578, 366] on button "Send Message" at bounding box center [601, 367] width 48 height 16
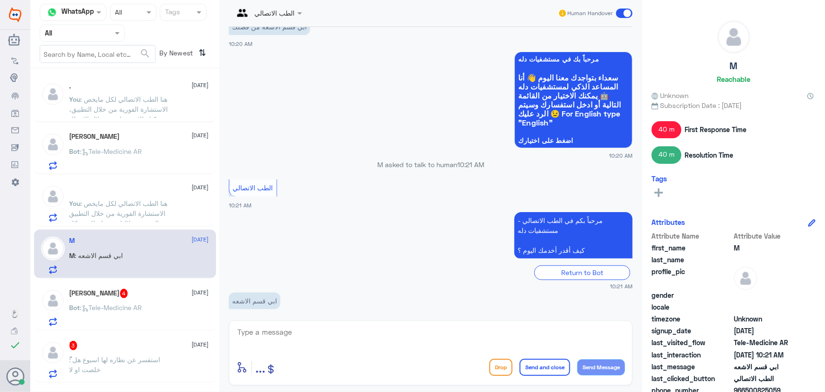
scroll to position [1006, 0]
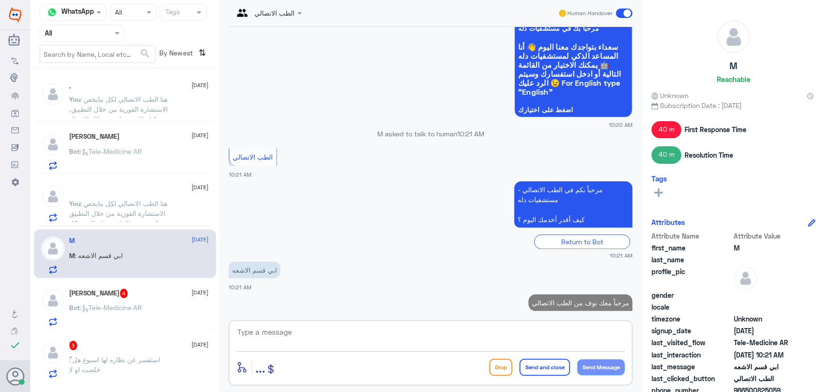
click at [529, 332] on textarea at bounding box center [430, 336] width 389 height 23
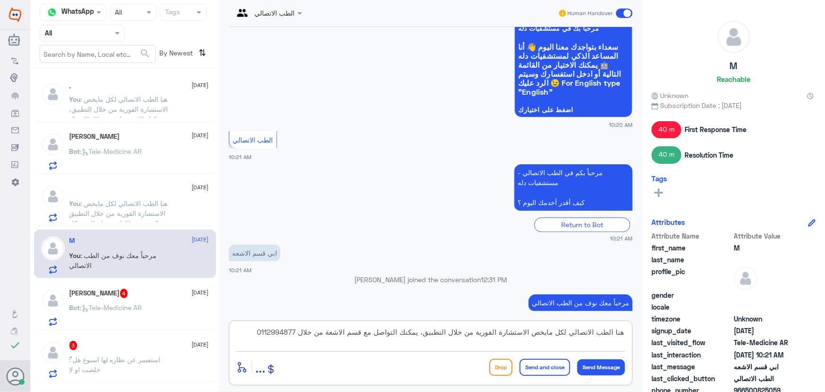
type textarea "هنا الطب الاتصالي لكل مايخص الاستشارة الفورية من خلال التطبيق، يمكنك التواصل مع…"
click at [554, 367] on button "Send and close" at bounding box center [545, 366] width 51 height 17
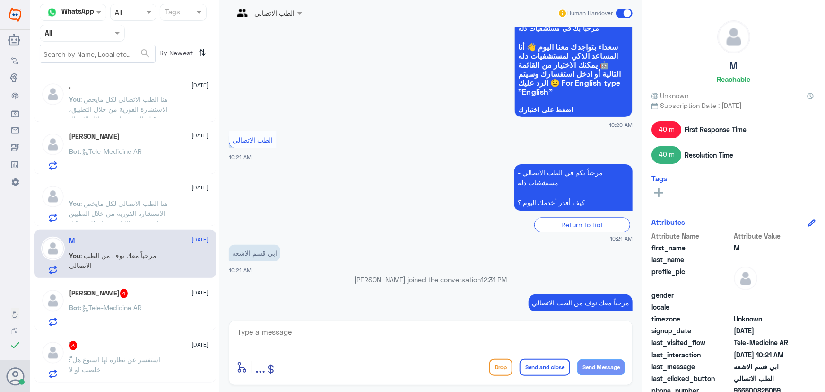
scroll to position [1066, 0]
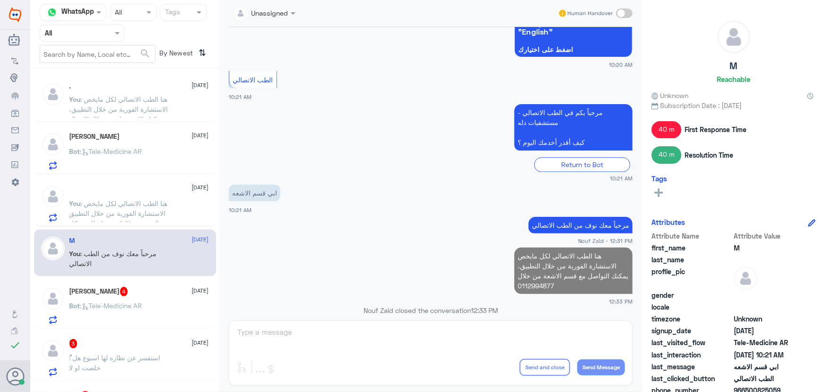
drag, startPoint x: 124, startPoint y: 298, endPoint x: 131, endPoint y: 306, distance: 10.7
click at [131, 306] on div "عبدالرحمن العتيبي 4 30 September Bot : Tele-Medicine AR" at bounding box center [140, 305] width 140 height 37
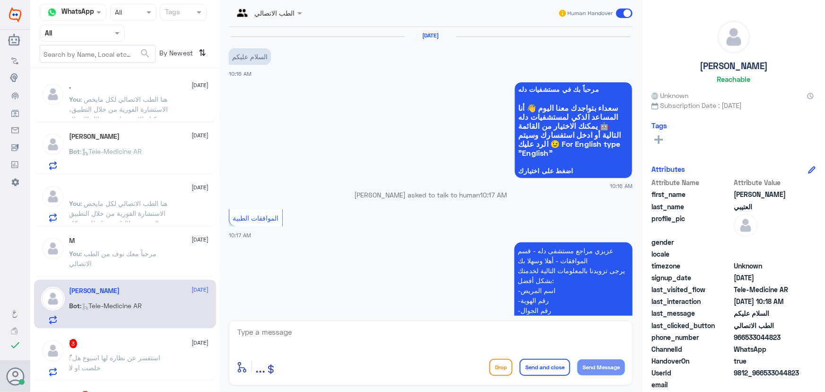
scroll to position [395, 0]
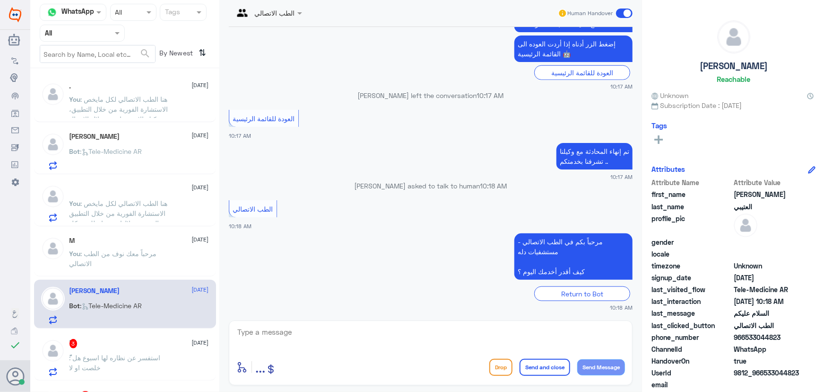
click at [316, 337] on textarea at bounding box center [430, 336] width 389 height 23
click at [562, 337] on textarea at bounding box center [430, 336] width 389 height 23
paste textarea "مرحباً معك نوف من الطب الاتصالي كيف اقدر أساعدك؟"
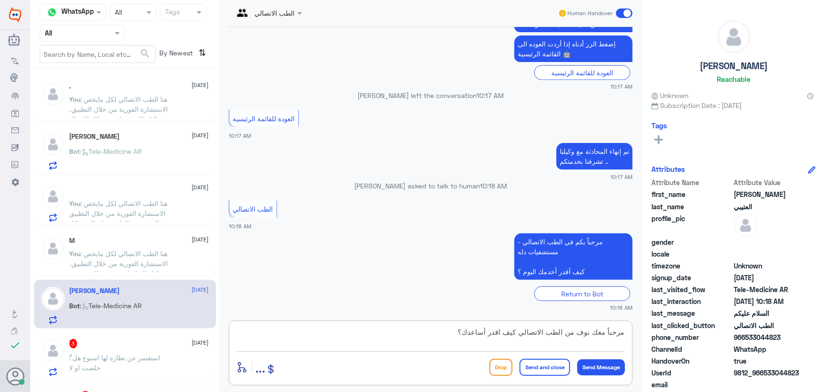
type textarea "مرحباً معك نوف من الطب الاتصالي كيف اقدر أساعدك؟"
click at [575, 361] on div "Drop Send and close Send Message" at bounding box center [557, 366] width 136 height 17
click at [577, 363] on button "Send Message" at bounding box center [601, 367] width 48 height 16
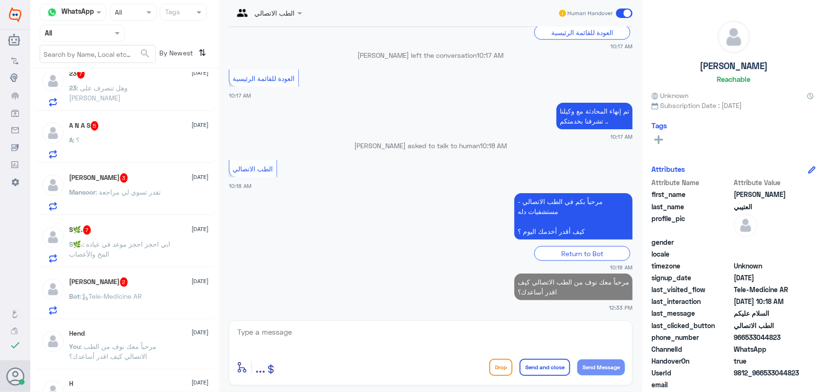
scroll to position [387, 0]
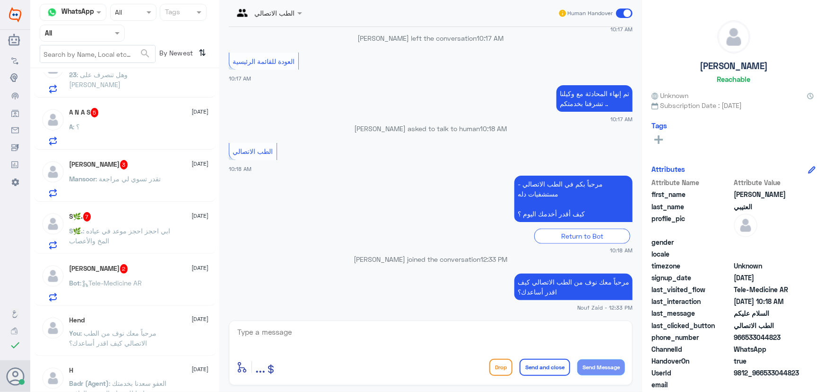
click at [158, 229] on span ": ابي احجز احجز موعد في عياده المخ والأعصاب" at bounding box center [120, 236] width 101 height 18
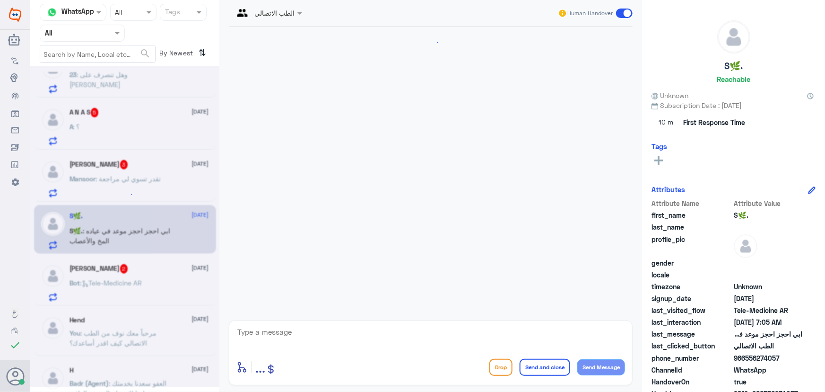
click at [294, 332] on textarea at bounding box center [430, 336] width 389 height 23
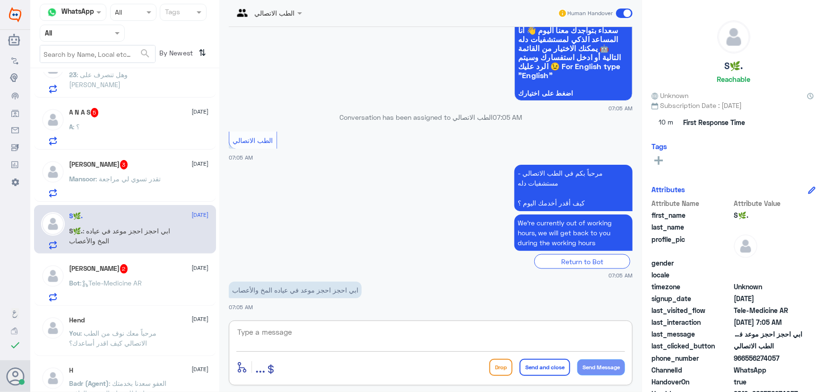
paste textarea "مرحباً معك نوف من الطب الاتصالي"
type textarea "مرحباً معك نوف من الطب الاتصالي"
click at [606, 374] on button "Send Message" at bounding box center [601, 367] width 48 height 16
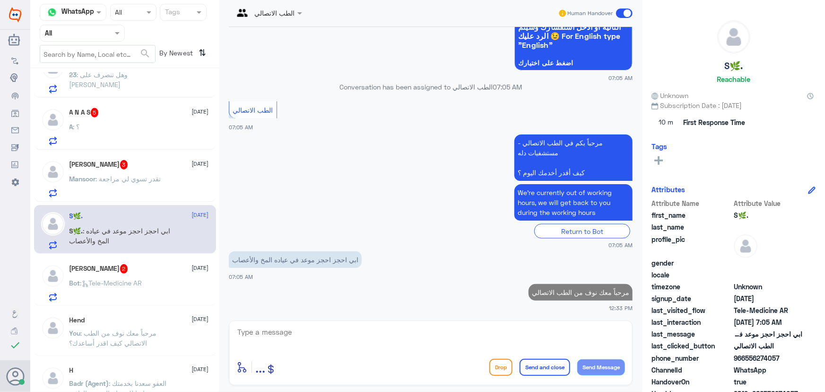
click at [507, 331] on textarea at bounding box center [430, 336] width 389 height 23
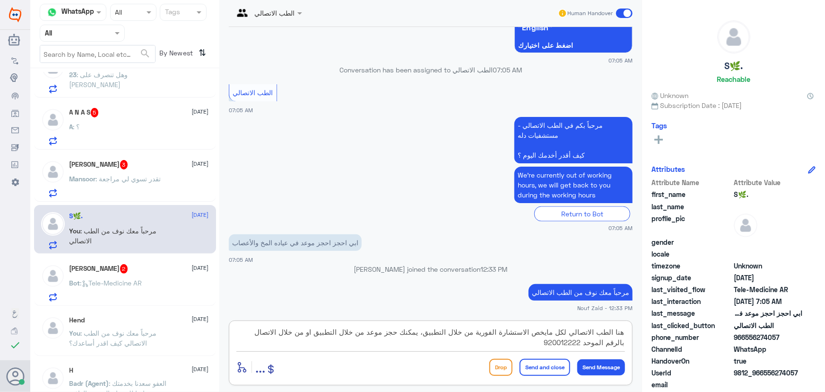
type textarea "هنا الطب الاتصالي لكل مايخص الاستشارة الفورية من خلال التطبيق، يمكنك حجز موعد م…"
click at [535, 367] on button "Send and close" at bounding box center [545, 366] width 51 height 17
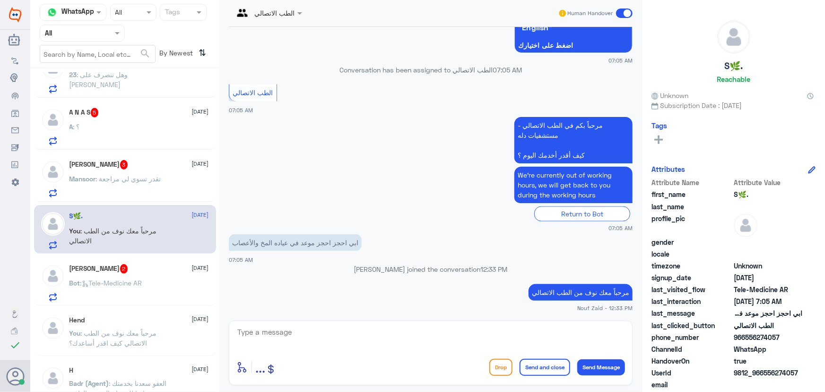
scroll to position [722, 0]
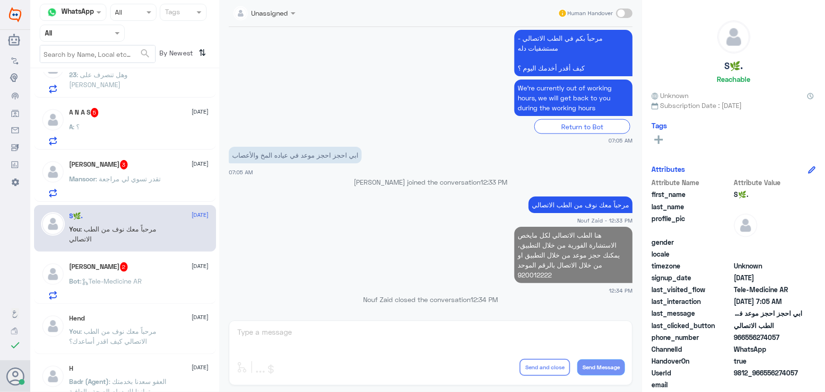
click at [122, 271] on div "سميه النجار 2 30 September Bot : Tele-Medicine AR" at bounding box center [140, 280] width 140 height 37
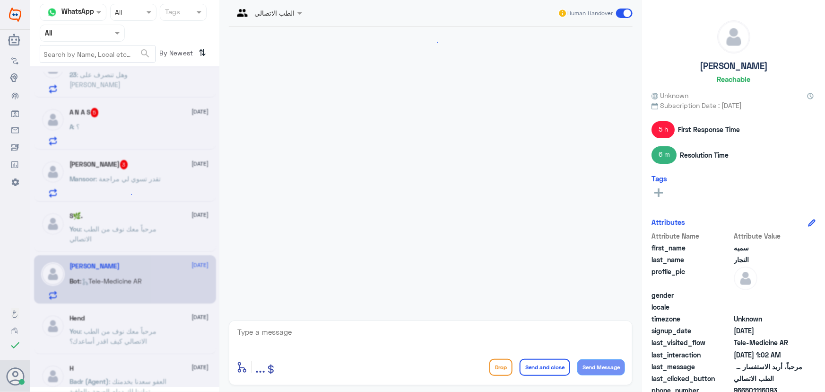
scroll to position [962, 0]
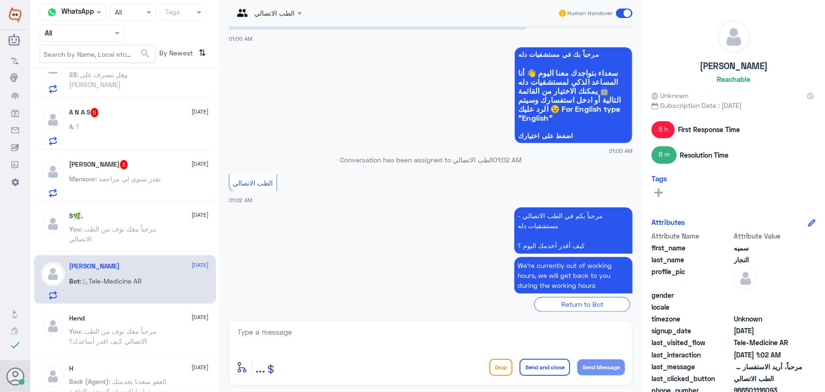
click at [288, 332] on textarea at bounding box center [430, 336] width 389 height 23
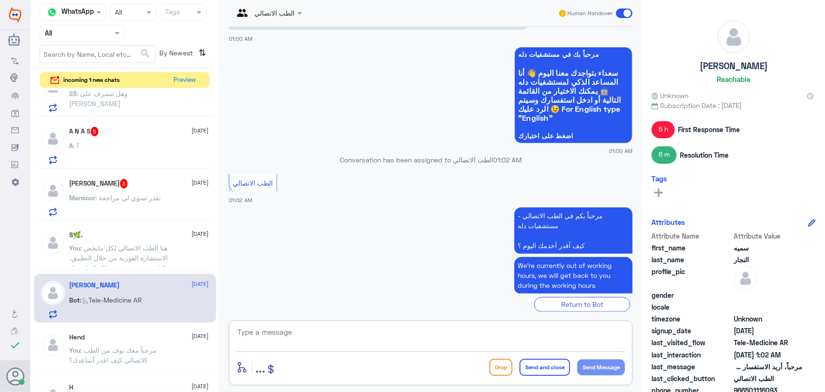
click at [349, 338] on textarea at bounding box center [430, 336] width 389 height 23
paste textarea "مرحباً معك نوف من الطب الاتصالي كيف اقدر أساعدك؟"
type textarea "مرحباً معك نوف من الطب الاتصالي كيف اقدر أساعدك؟"
drag, startPoint x: 586, startPoint y: 366, endPoint x: 503, endPoint y: 348, distance: 85.6
click at [586, 366] on button "Send Message" at bounding box center [601, 367] width 48 height 16
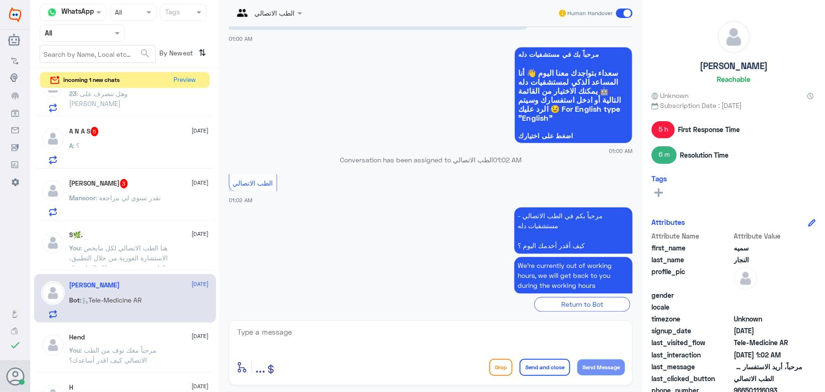
scroll to position [1003, 0]
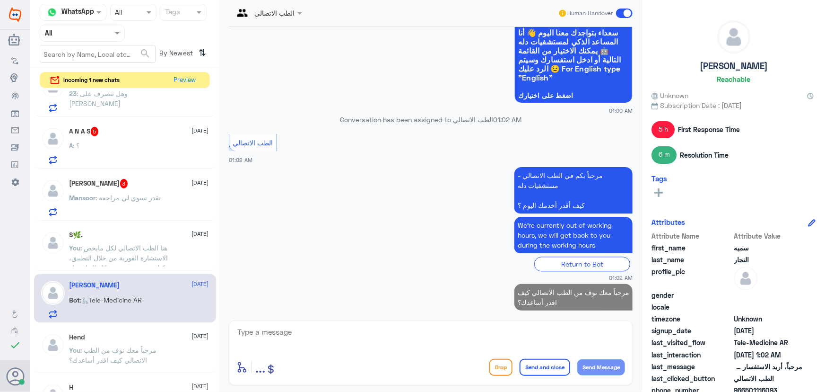
click at [156, 198] on span ": تقدر تسوي لي مراجعة" at bounding box center [128, 197] width 65 height 8
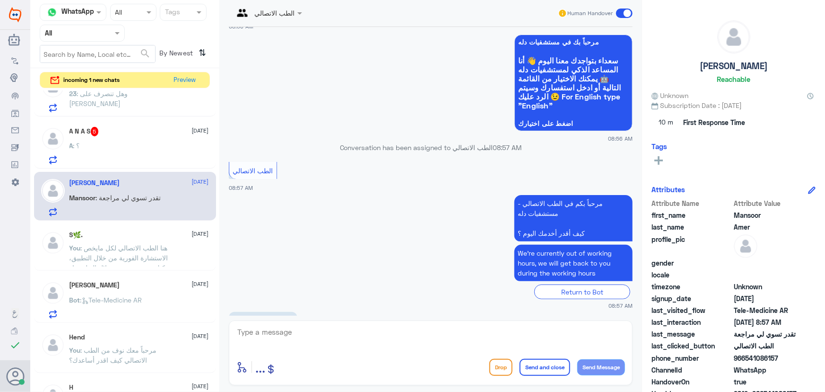
scroll to position [78, 0]
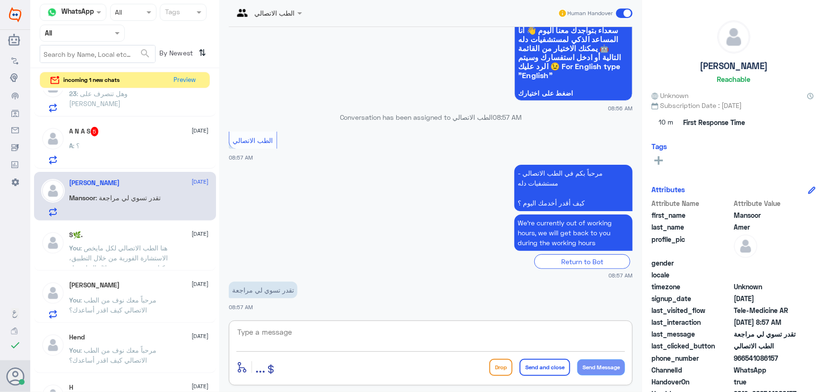
click at [320, 328] on textarea at bounding box center [430, 336] width 389 height 23
drag, startPoint x: 745, startPoint y: 360, endPoint x: 727, endPoint y: 348, distance: 21.4
click at [769, 353] on span "966541086157" at bounding box center [768, 358] width 69 height 10
click at [516, 336] on textarea at bounding box center [430, 336] width 389 height 23
paste textarea "مرحباً معك نوف من الطب الاتصالي"
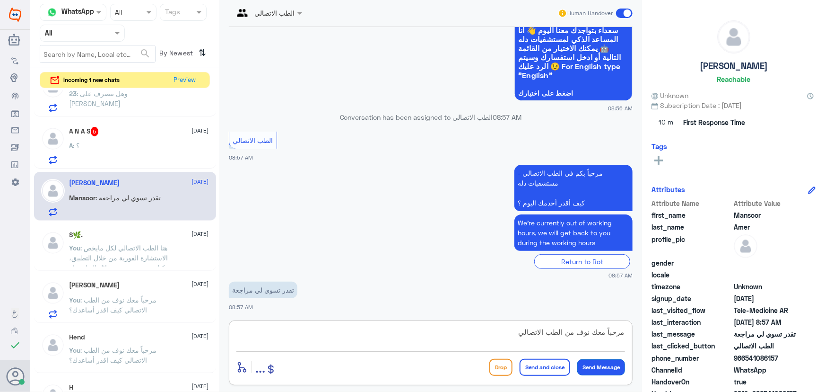
type textarea "مرحباً معك نوف من الطب الاتصالي"
click at [601, 371] on button "Send Message" at bounding box center [601, 367] width 48 height 16
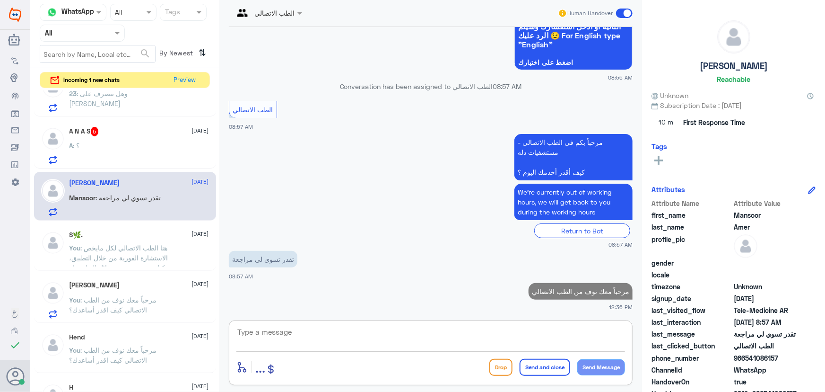
click at [537, 326] on textarea at bounding box center [430, 336] width 389 height 23
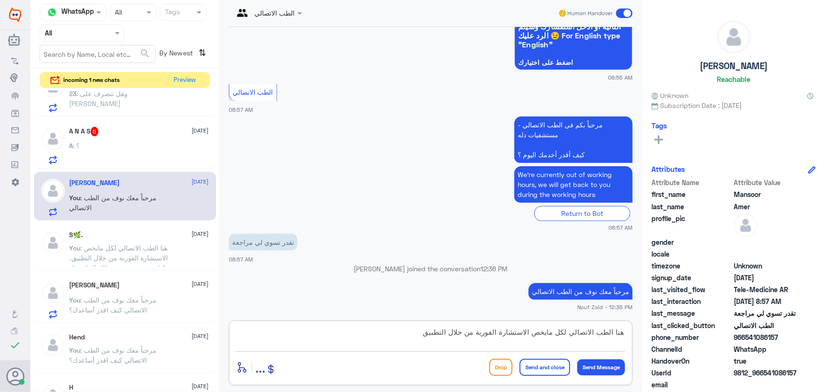
type textarea "هنا الطب الاتصالي لكل مايخص الاستشارة الفورية من خلال التطبيق"
drag, startPoint x: 766, startPoint y: 373, endPoint x: 822, endPoint y: 371, distance: 56.3
click at [822, 371] on div "Mansoor Amer Reachable Unknown Subscription Date : 09/30/2025 Tags Attributes A…" at bounding box center [733, 197] width 183 height 394
copy span "541086157"
click at [568, 365] on button "Send and close" at bounding box center [545, 366] width 51 height 17
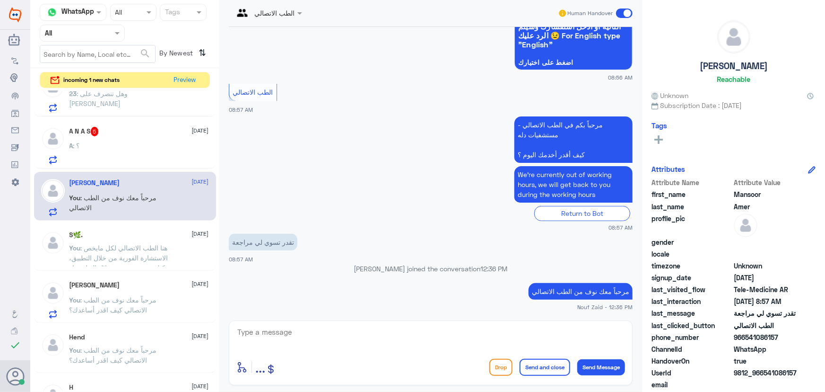
scroll to position [148, 0]
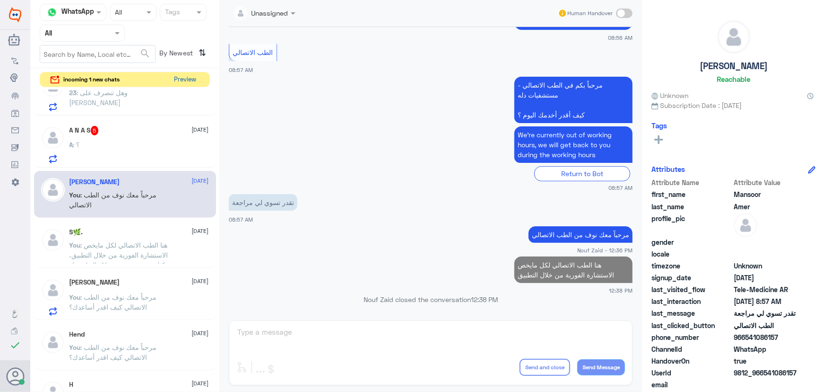
click at [194, 78] on button "Preview" at bounding box center [185, 79] width 29 height 15
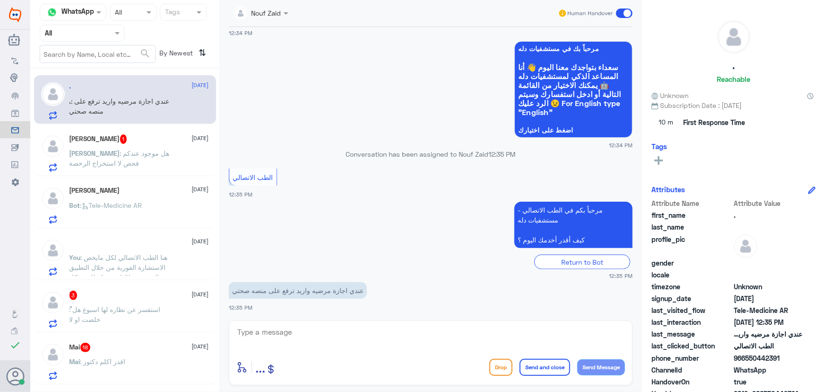
click at [167, 116] on p ". : عندي اجازة مرضيه واريد ترفع على منصه صحتي" at bounding box center [123, 108] width 106 height 24
click at [256, 322] on div "enter flow name ... Drop Send and close Send Message" at bounding box center [431, 352] width 404 height 65
click at [254, 328] on textarea at bounding box center [430, 336] width 389 height 23
paste textarea "مرحباً معك نوف من الطب الاتصالي"
type textarea "مرحباً معك نوف من الطب الاتصالي"
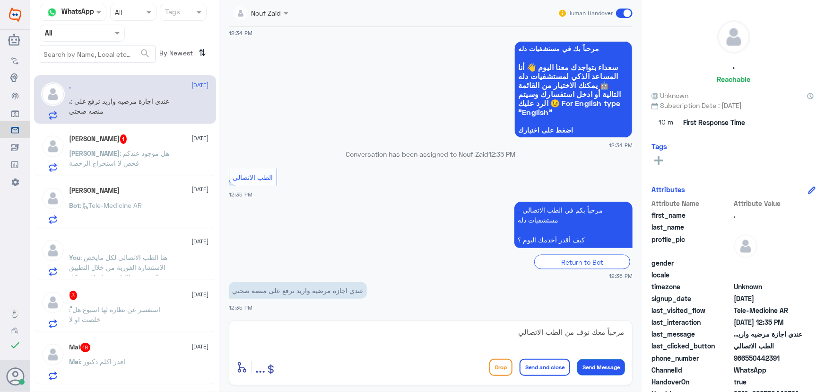
click at [594, 368] on button "Send Message" at bounding box center [601, 367] width 48 height 16
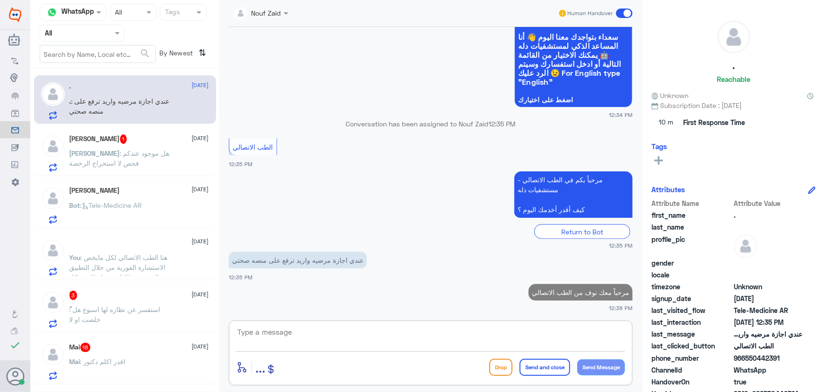
click at [303, 337] on textarea at bounding box center [430, 336] width 389 height 23
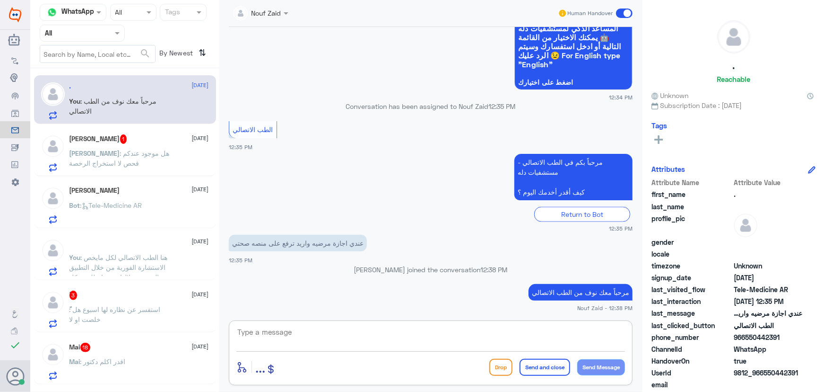
paste textarea "هنا الطب الاتصالي لكل مايخص الاستشارة الفورية من خلال التطبيق، يمكنك التواصل مع…"
type textarea "هنا الطب الاتصالي لكل مايخص الاستشارة الفورية من خلال التطبيق، يمكنك التواصل مع…"
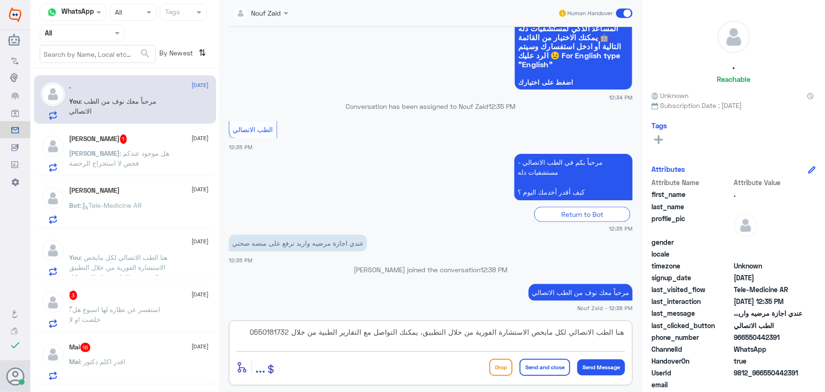
drag, startPoint x: 257, startPoint y: 332, endPoint x: 645, endPoint y: 320, distance: 387.5
click at [645, 320] on div "Channel WhatsApp Status × All Tags Agent Filter All search By Newest ⇅ . 30 Sep…" at bounding box center [427, 197] width 795 height 394
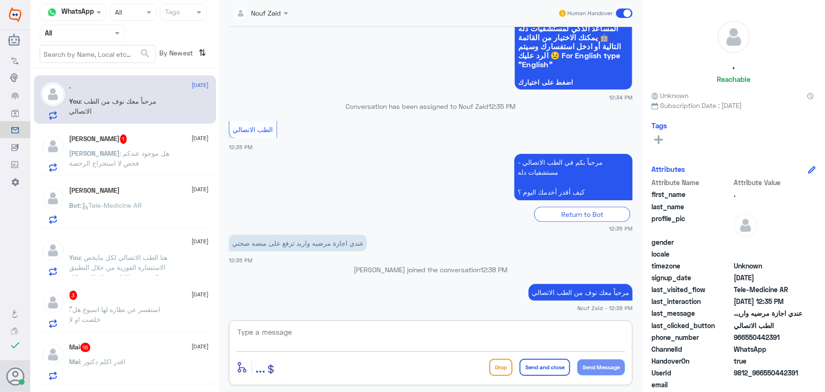
paste textarea "رفع الإجازة المرضية على صحتي، يمكنك التواصل مع التقارير الطبية من خلال 05501817…"
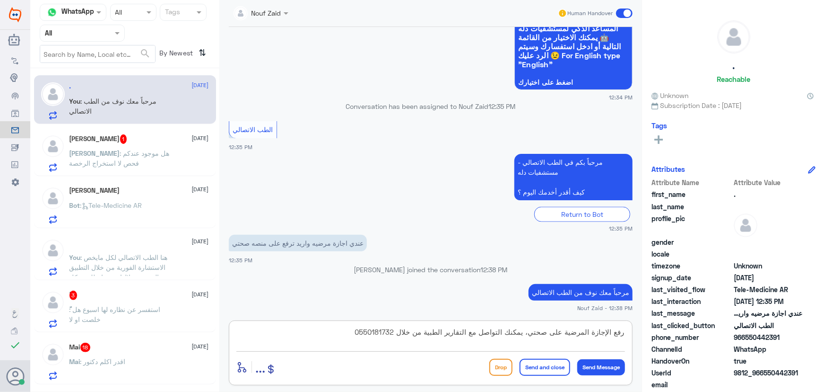
scroll to position [771, 0]
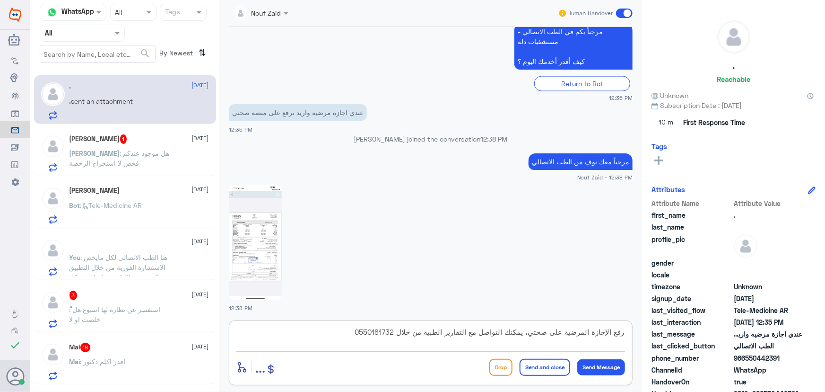
click at [624, 332] on textarea "رفع الإجازة المرضية على صحتي، يمكنك التواصل مع التقارير الطبية من خلال 05501817…" at bounding box center [430, 336] width 389 height 23
type textarea "لرفع الإجازة المرضية على صحتي، يمكنك التواصل مع التقارير الطبية من خلال 0550181…"
click at [558, 369] on button "Send and close" at bounding box center [545, 366] width 51 height 17
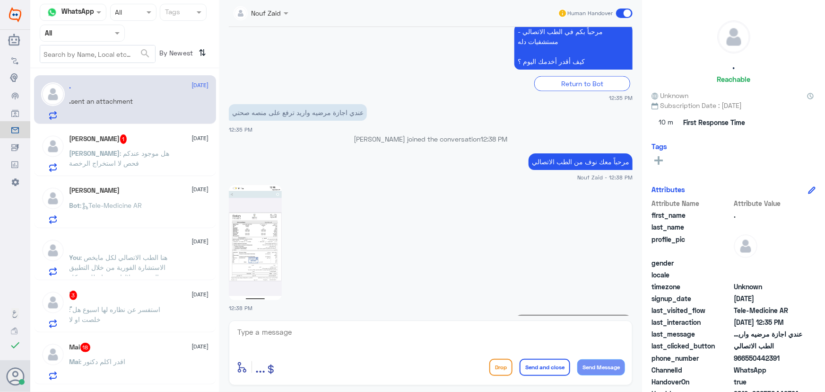
scroll to position [821, 0]
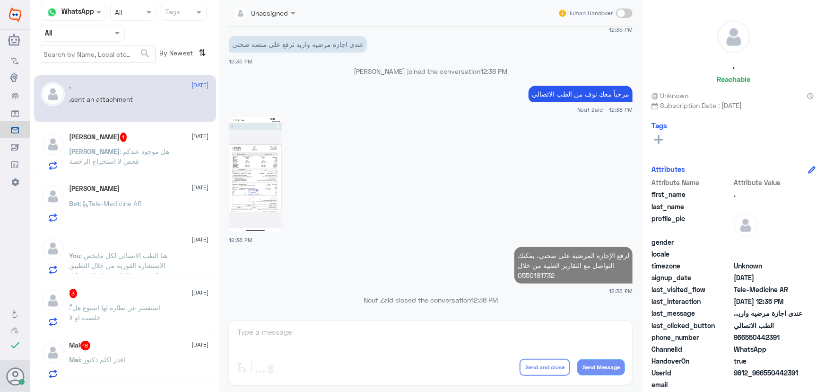
click at [120, 151] on span "[PERSON_NAME]" at bounding box center [95, 151] width 51 height 8
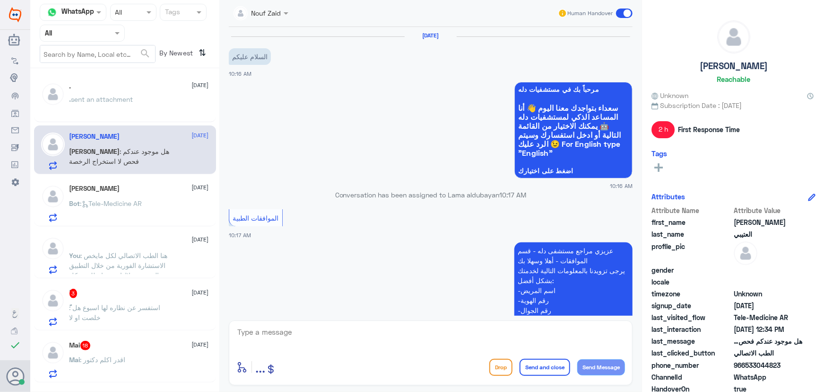
scroll to position [485, 0]
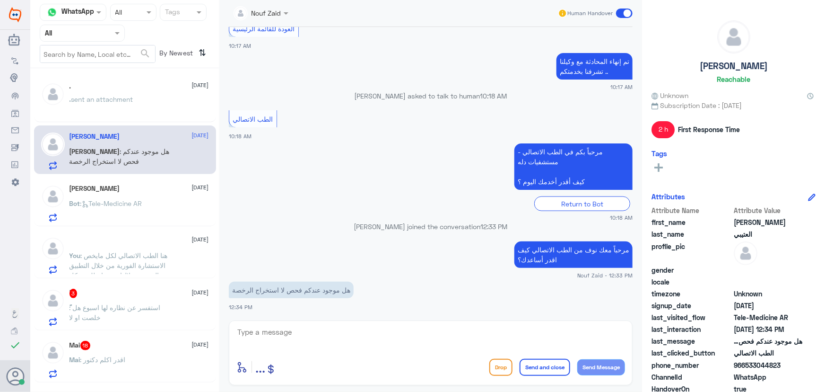
click at [329, 332] on textarea at bounding box center [430, 336] width 389 height 23
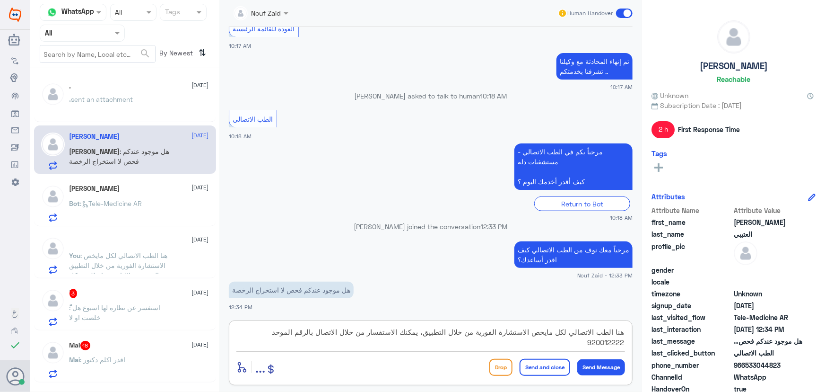
type textarea "هنا الطب الاتصالي لكل مايخص الاستشارة الفورية من خلال التطبيق، يمكنك الاستفسار …"
click at [542, 372] on button "Send and close" at bounding box center [545, 366] width 51 height 17
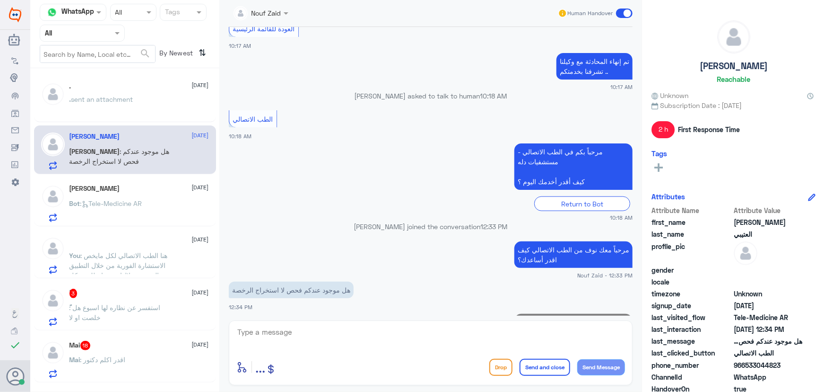
scroll to position [545, 0]
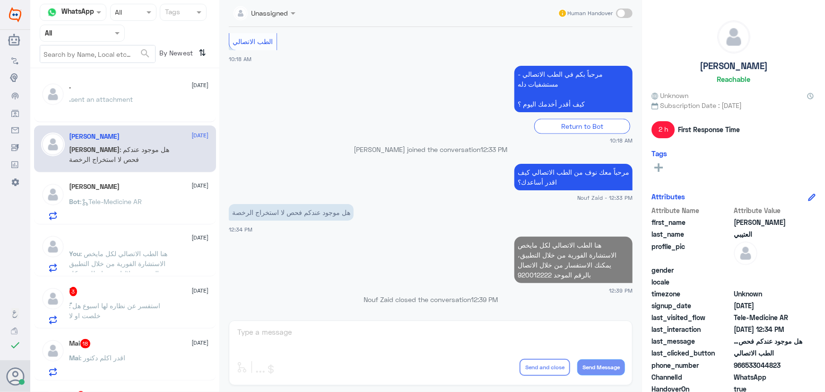
click at [120, 206] on p "Bot : Tele-Medicine AR" at bounding box center [106, 208] width 73 height 24
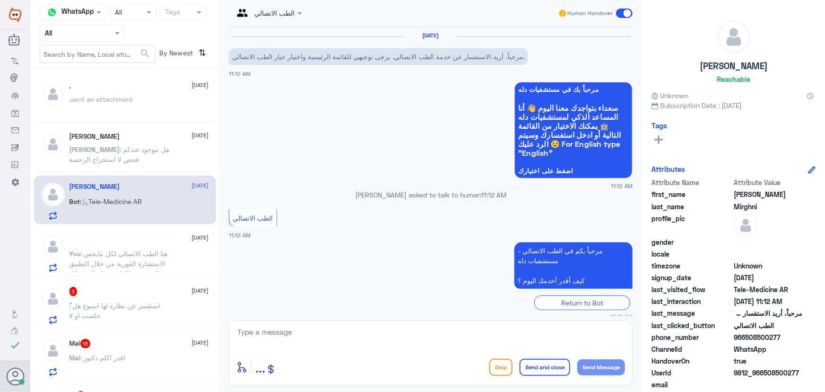
scroll to position [9, 0]
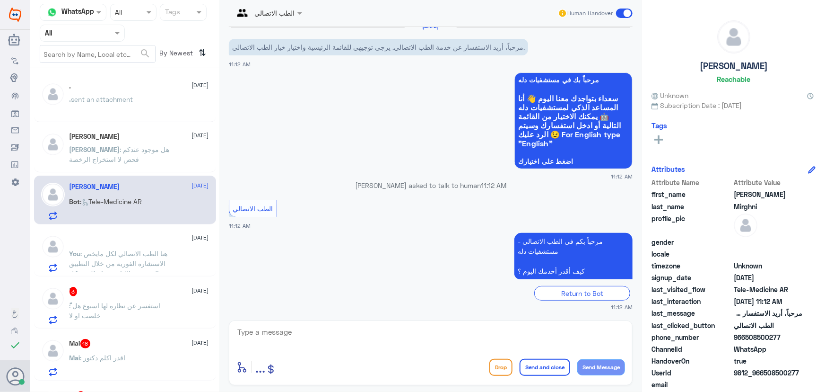
click at [295, 330] on textarea at bounding box center [430, 336] width 389 height 23
click at [280, 329] on textarea at bounding box center [430, 336] width 389 height 23
click at [278, 332] on textarea at bounding box center [430, 336] width 389 height 23
paste textarea "مرحباً معك نوف من الطب الاتصالي"
type textarea "مرحباً معك نوف من الطب الاتصالي"
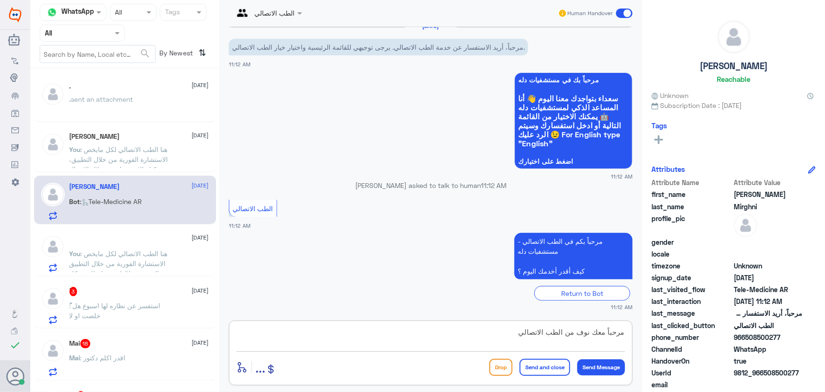
drag, startPoint x: 424, startPoint y: 342, endPoint x: 643, endPoint y: 342, distance: 219.0
click at [647, 345] on div "Channel WhatsApp Status × All Tags Agent Filter All search By Newest ⇅ . 30 Sep…" at bounding box center [427, 197] width 795 height 394
click at [550, 325] on textarea at bounding box center [430, 336] width 389 height 23
click at [288, 321] on div "enter flow name ... Drop Send and close Send Message" at bounding box center [431, 352] width 404 height 65
click at [285, 328] on textarea at bounding box center [430, 336] width 389 height 23
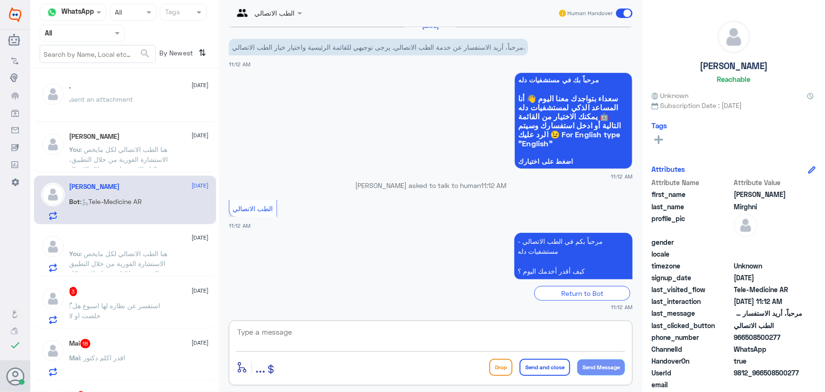
paste textarea "مرحباً معك نوف من الطب الاتصالي كيف اقدر أساعدك؟"
type textarea "مرحباً معك نوف من الطب الاتصالي كيف اقدر أساعدك؟"
click at [611, 367] on button "Send Message" at bounding box center [601, 367] width 48 height 16
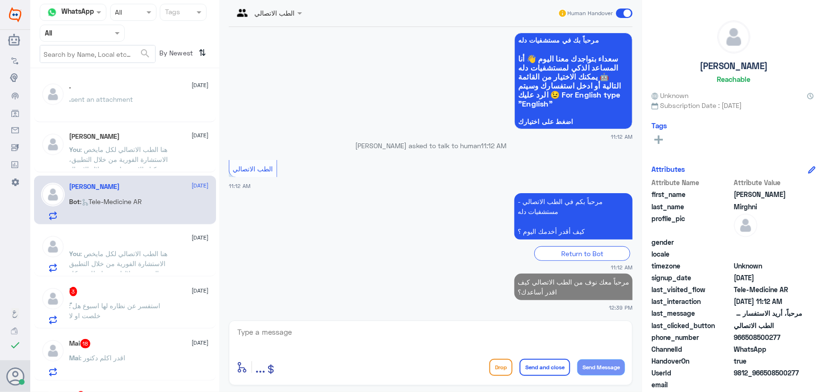
click at [114, 310] on p "ً : استفسر عن نظاره لها اسبوع هل خلصت او لا" at bounding box center [123, 312] width 106 height 24
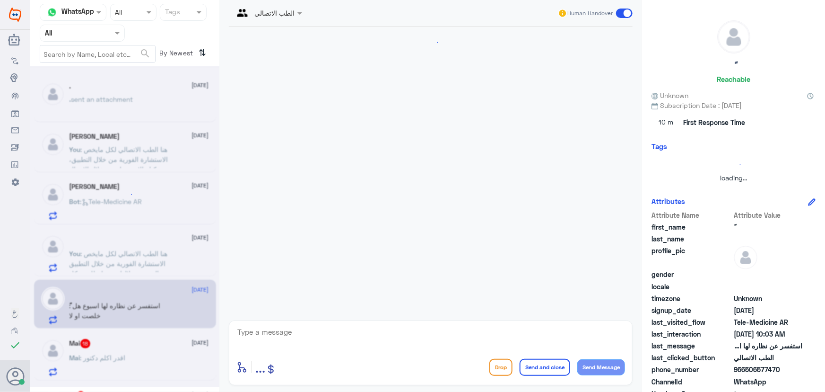
scroll to position [42, 0]
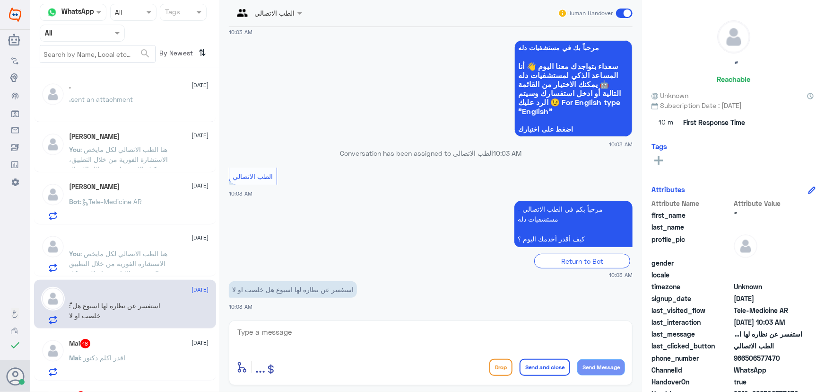
click at [268, 332] on textarea at bounding box center [430, 336] width 389 height 23
paste textarea "مرحباً معك نوف من الطب الاتصالي"
type textarea "مرحباً معك نوف من الطب الاتصالي"
drag, startPoint x: 608, startPoint y: 378, endPoint x: 591, endPoint y: 359, distance: 25.8
click at [608, 377] on div "مرحباً معك نوف من الطب الاتصالي enter flow name ... Drop Send and close Send Me…" at bounding box center [431, 352] width 404 height 65
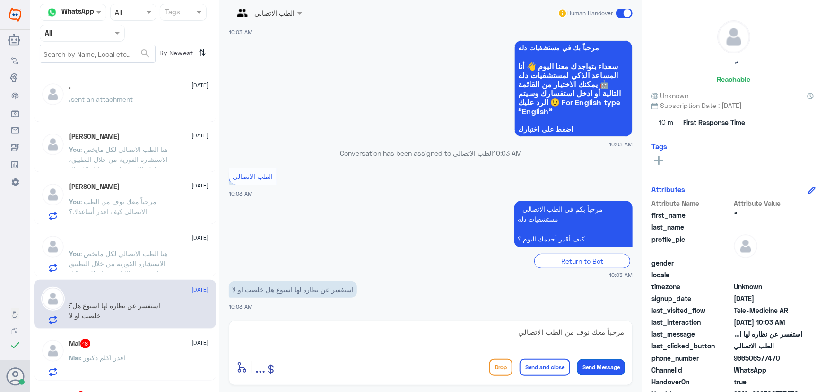
drag, startPoint x: 591, startPoint y: 359, endPoint x: 577, endPoint y: 353, distance: 15.0
click at [591, 359] on button "Send Message" at bounding box center [601, 367] width 48 height 16
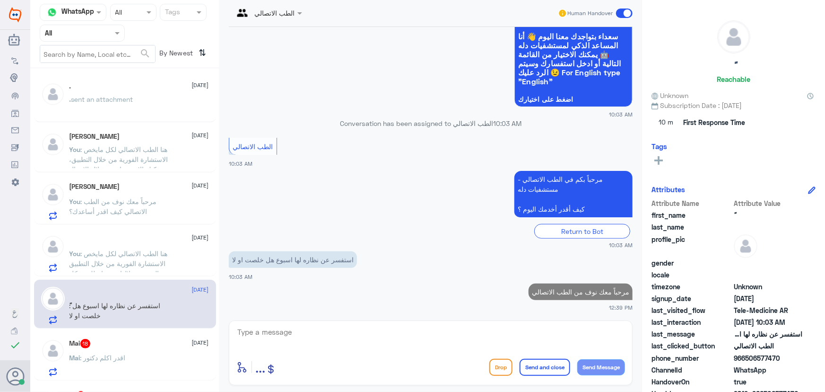
click at [507, 333] on textarea at bounding box center [430, 336] width 389 height 23
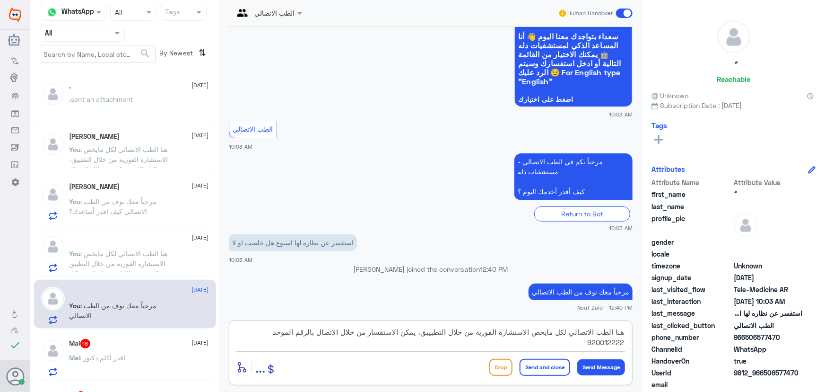
type textarea "هنا الطب الاتصالي لكل مايخص الاستشارة الفورية من خلال التطبييق، يمكن الاستفسار …"
click at [541, 373] on button "Send and close" at bounding box center [545, 366] width 51 height 17
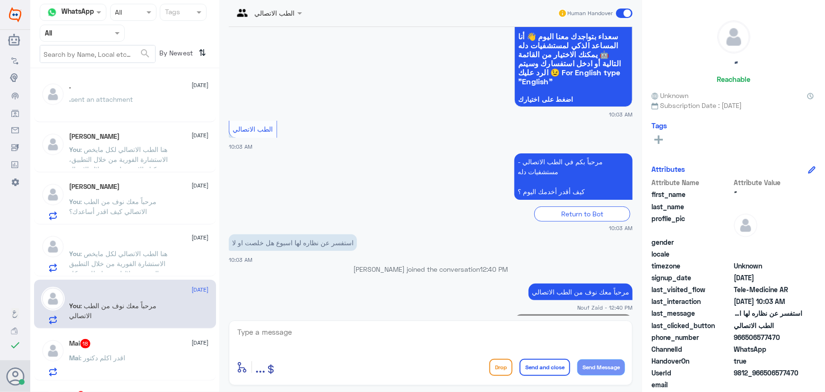
scroll to position [132, 0]
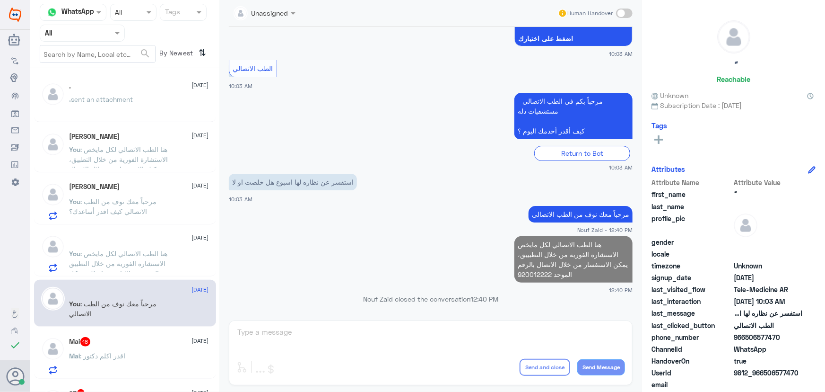
click at [123, 347] on div "Mai 18 30 September Mai : اقدر اكلم دكتور" at bounding box center [140, 355] width 140 height 37
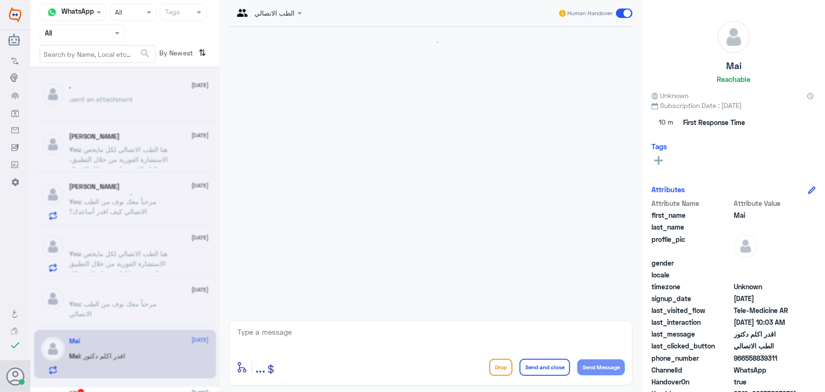
scroll to position [930, 0]
click at [307, 336] on textarea at bounding box center [430, 336] width 389 height 23
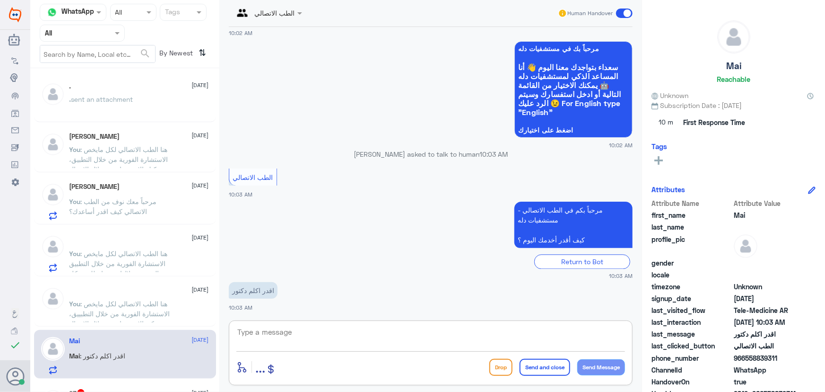
paste textarea "☑️ يوجد عدة طرق للتواصل مع قسم الأشعة: ⬅️ من خلال الواتس أب على الرقم الموحد 96…"
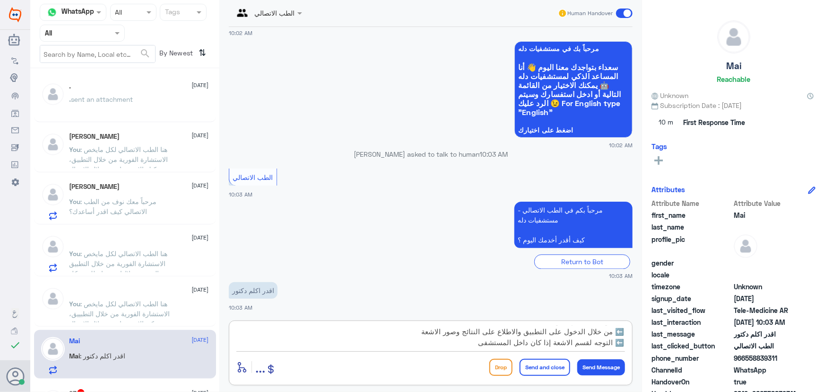
type textarea "☑️ يوجد عدة طرق للتواصل مع قسم الأشعة: ⬅️ من خلال الواتس أب على الرقم الموحد 96…"
drag, startPoint x: 371, startPoint y: 323, endPoint x: 479, endPoint y: 329, distance: 108.0
click at [479, 329] on div "☑️ يوجد عدة طرق للتواصل مع قسم الأشعة: ⬅️ من خلال الواتس أب على الرقم الموحد 96…" at bounding box center [431, 352] width 404 height 65
drag, startPoint x: 391, startPoint y: 341, endPoint x: 631, endPoint y: 322, distance: 241.5
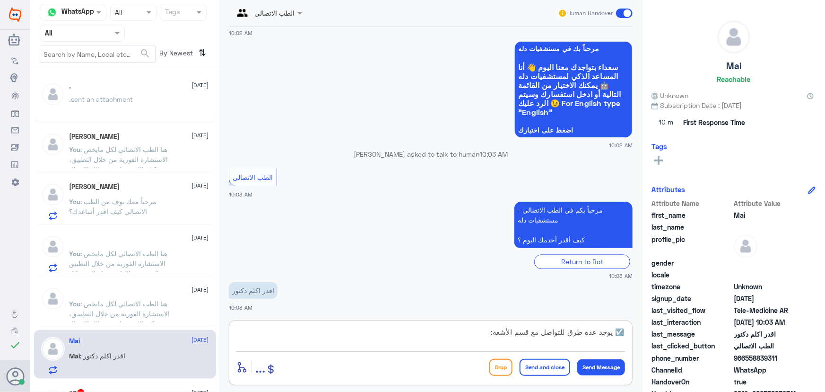
click at [631, 322] on div "☑️ يوجد عدة طرق للتواصل مع قسم الأشعة: ⬅️ من خلال الواتس أب على الرقم الموحد 96…" at bounding box center [431, 352] width 404 height 65
paste textarea "مرحباً معك نوف من الطب الاتصالي"
type textarea "مرحباً معك نوف من الطب الاتصالي"
click at [587, 372] on button "Send Message" at bounding box center [601, 367] width 48 height 16
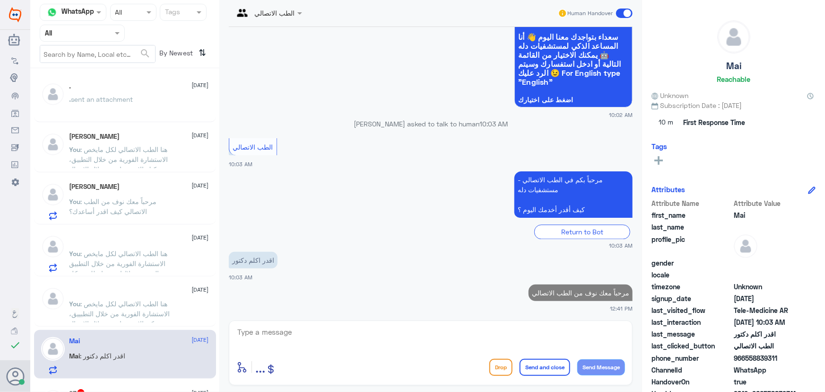
click at [577, 359] on button "Send Message" at bounding box center [601, 367] width 48 height 16
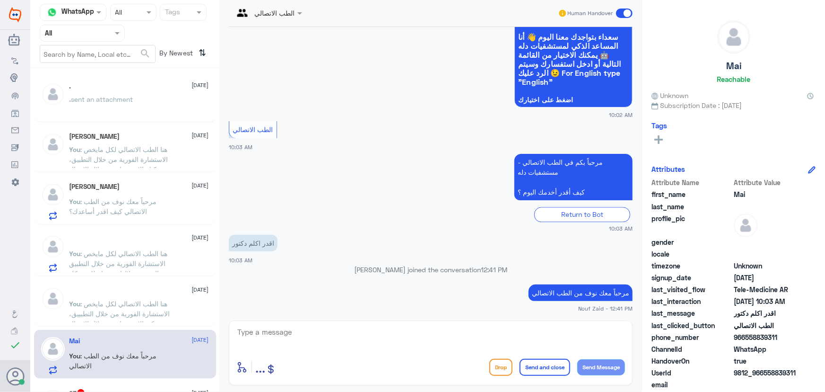
click at [283, 336] on textarea at bounding box center [430, 336] width 389 height 23
paste textarea "هنا الطب الاتصالي لكل مايخص الاستشارة الفورية من خلال التطبيق والتي من خلالها ي…"
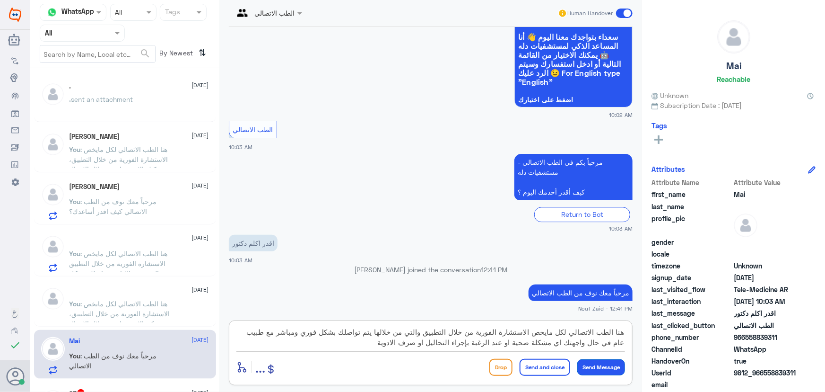
type textarea "هنا الطب الاتصالي لكل مايخص الاستشارة الفورية من خلال التطبيق والتي من خلالها ي…"
click at [596, 365] on button "Send Message" at bounding box center [601, 367] width 48 height 16
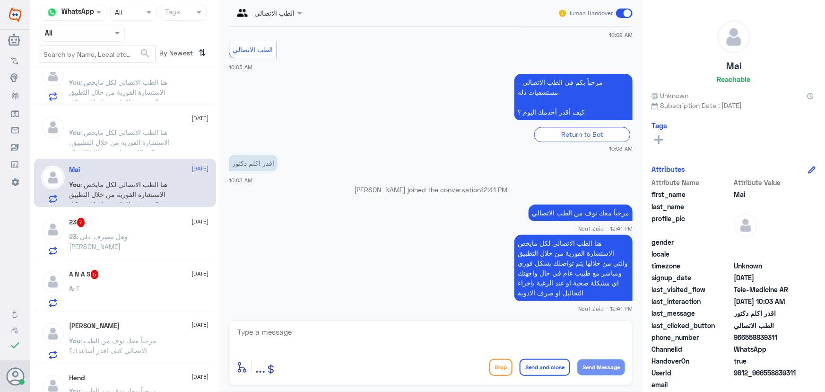
scroll to position [172, 0]
click at [129, 246] on p "23 : وهل تنصرف على تامين بوبا" at bounding box center [123, 243] width 106 height 24
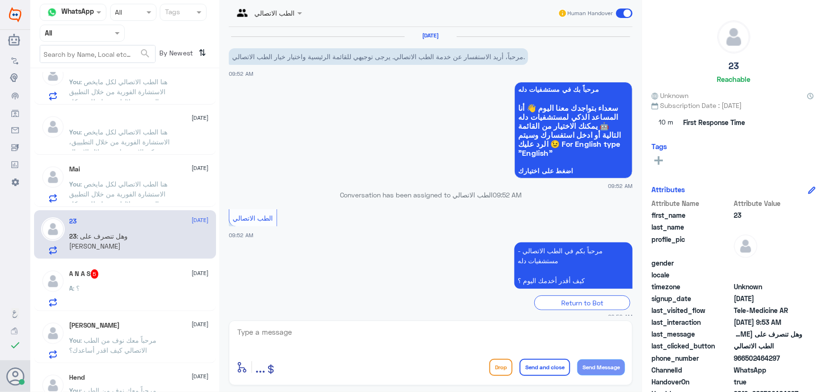
scroll to position [170, 0]
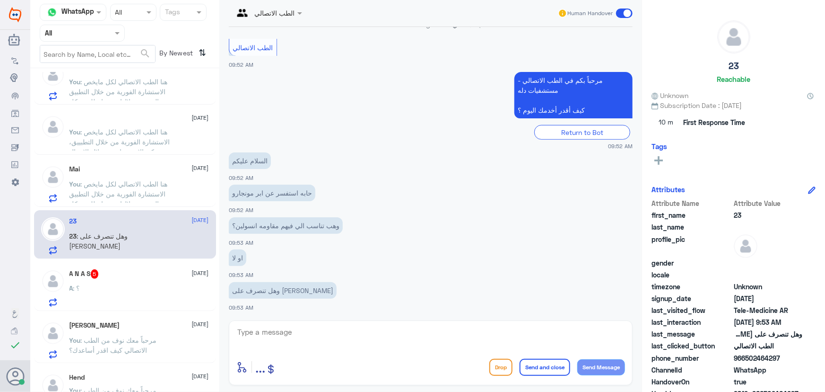
click at [331, 332] on textarea at bounding box center [430, 336] width 389 height 23
drag, startPoint x: 346, startPoint y: 313, endPoint x: 332, endPoint y: 335, distance: 26.6
click at [346, 318] on div "الطب الاتصالي Human Handover 30 Sep 2025 مرحباً، أريد الاستفسار عن خدمة الطب ال…" at bounding box center [430, 197] width 423 height 394
click at [325, 336] on textarea at bounding box center [430, 336] width 389 height 23
type textarea "مرحبا معك نوف من الطب الاتصالي"
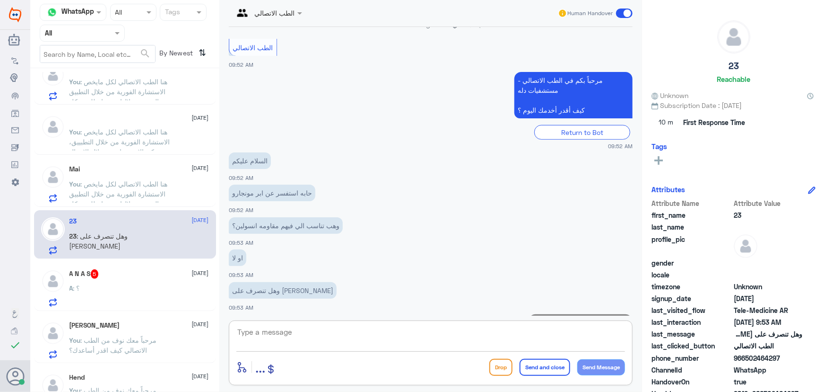
scroll to position [201, 0]
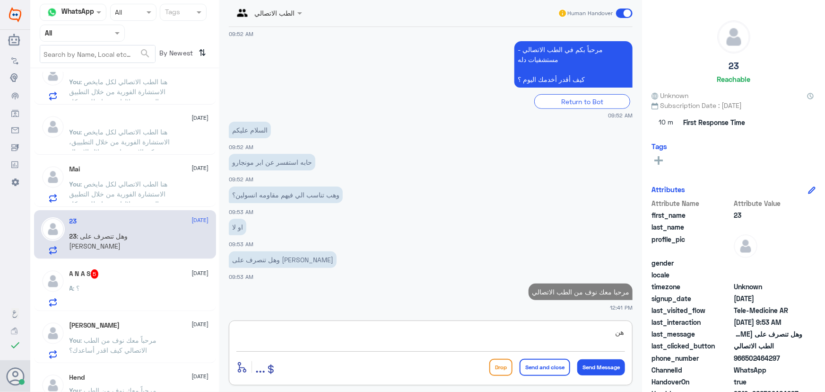
type textarea "ه"
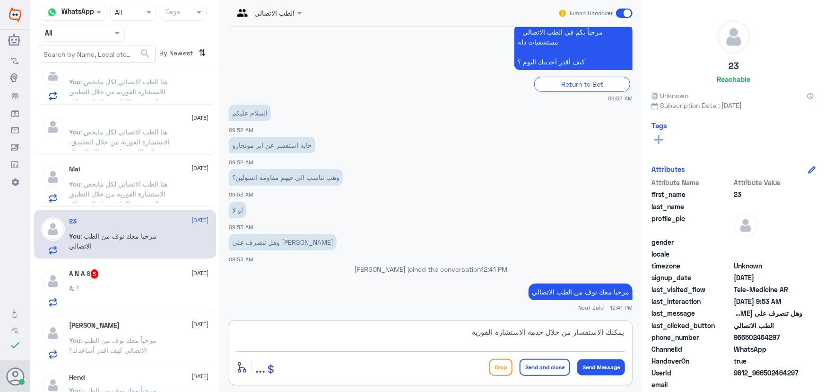
drag, startPoint x: 547, startPoint y: 332, endPoint x: 572, endPoint y: 332, distance: 25.6
click at [572, 332] on textarea "يمكنك الاستفسار من خلال خدمة الاستشارة الفورية" at bounding box center [430, 336] width 389 height 23
click at [461, 328] on textarea "يمكنك الاستفسار عبر خدمة الاستشارة الفورية" at bounding box center [430, 336] width 389 height 23
paste textarea "هنا الطب الاتصالي لكل مايخص الاستشارة الفورية من خلال التطبيق والتي من خلالها ي…"
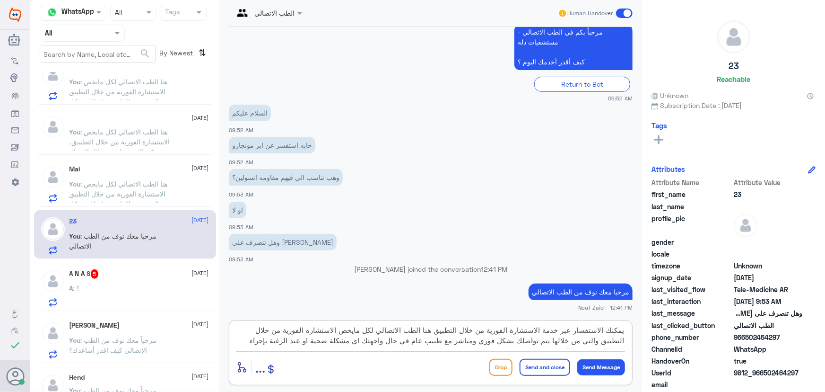
scroll to position [0, 0]
drag, startPoint x: 486, startPoint y: 333, endPoint x: 290, endPoint y: 332, distance: 195.8
click at [290, 332] on textarea "يمكنك الاستفسار عبر خدمة الاستشارة الفورية من خلال التطبيق هنا الطب الاتصالي لك…" at bounding box center [430, 336] width 389 height 23
type textarea "يمكنك الاستفسار عبر خدمة الاستشارة الفورية من خلال التطبيق والتي من خلالها يتم …"
click at [534, 367] on button "Send and close" at bounding box center [545, 366] width 51 height 17
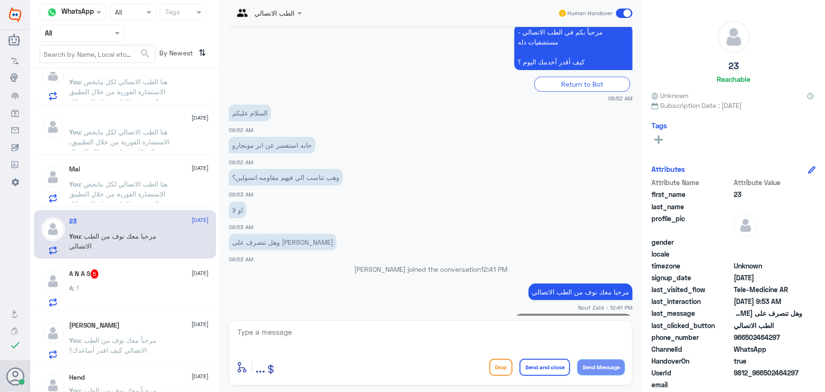
scroll to position [281, 0]
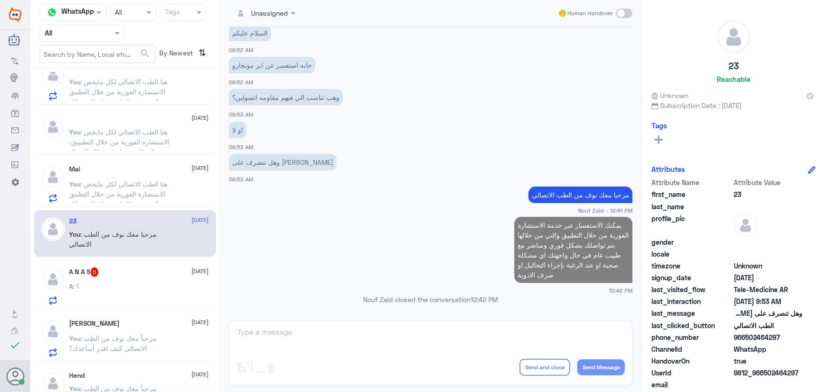
click at [120, 295] on div "A : ؟" at bounding box center [140, 293] width 140 height 21
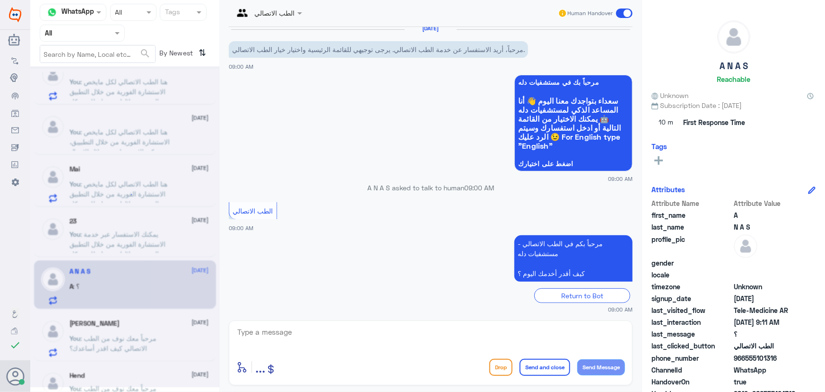
scroll to position [106, 0]
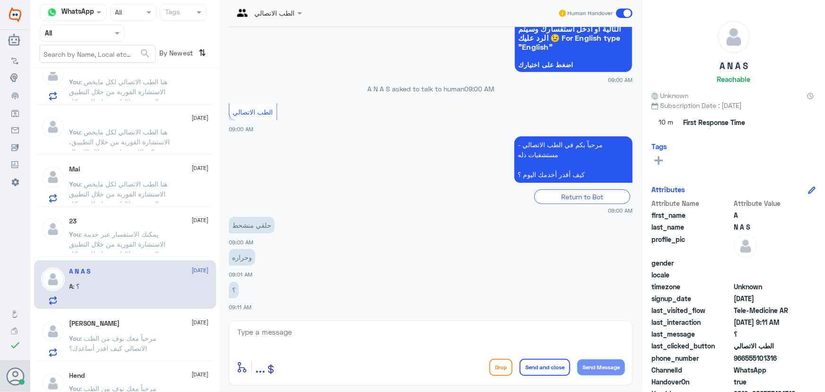
click at [345, 333] on textarea at bounding box center [430, 336] width 389 height 23
type textarea "مرحبا معك نوف من الطب الاتصالي"
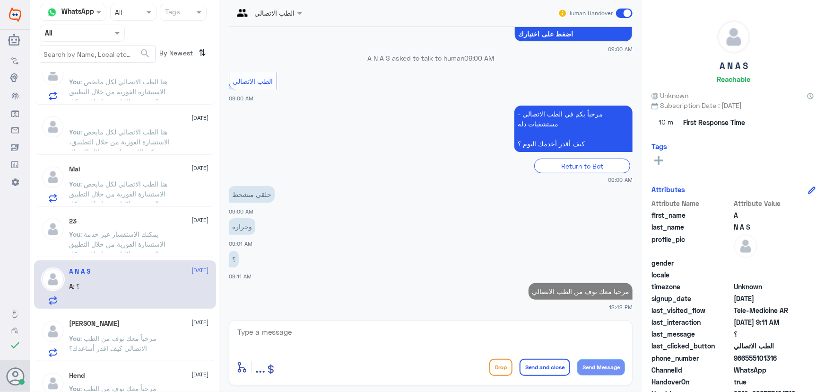
click at [125, 234] on span ": يمكنك الاستفسار عبر خدمة الاستشارة الفورية من خلال التطبيق والتي من خلالها يت…" at bounding box center [122, 259] width 104 height 58
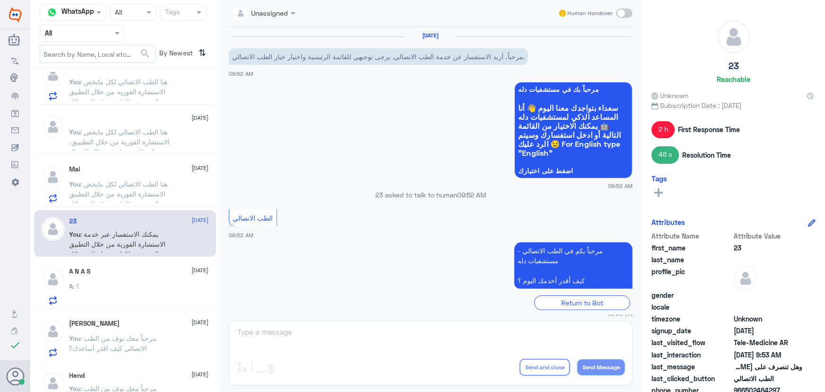
scroll to position [315, 0]
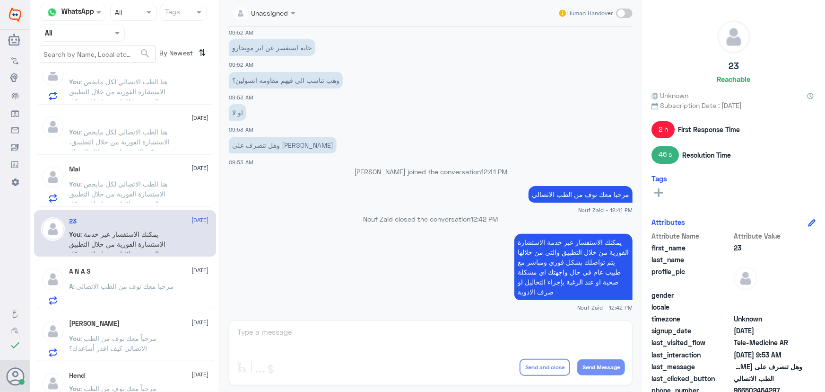
click at [157, 286] on p "A : مرحبا معك نوف من الطب الاتصالي" at bounding box center [122, 293] width 105 height 24
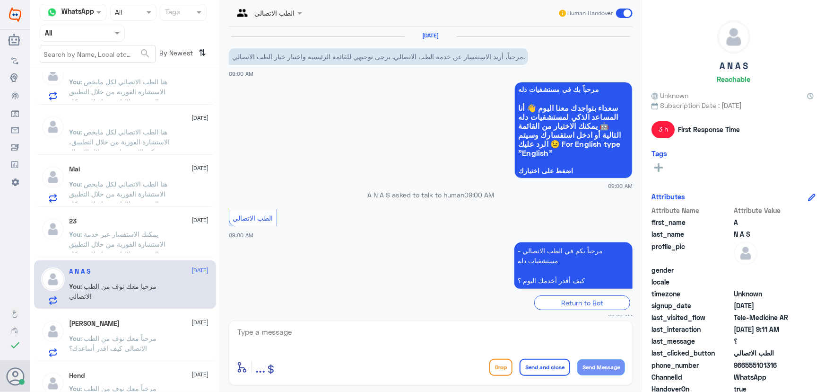
scroll to position [154, 0]
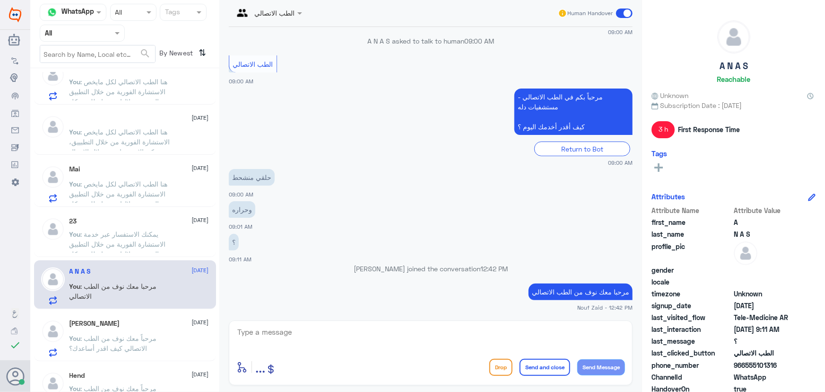
click at [355, 326] on textarea at bounding box center [430, 336] width 389 height 23
paste textarea "هنا الطب الاتصالي لكل مايخص الاستشارة الفورية من خلال التطبيق والتي من خلالها ي…"
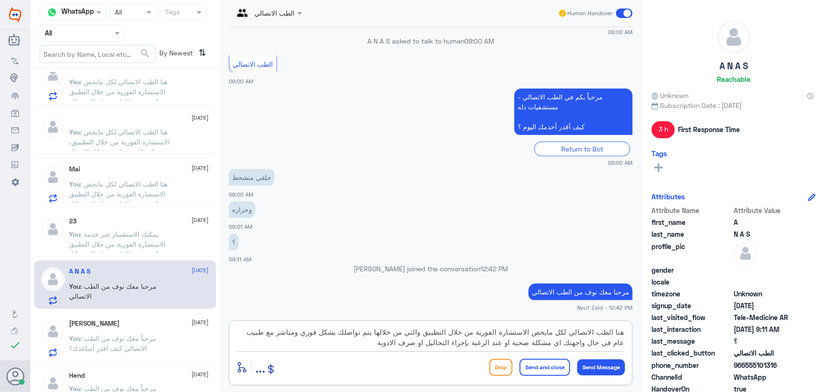
type textarea "هنا الطب الاتصالي لكل مايخص الاستشارة الفورية من خلال التطبيق والتي من خلالها ي…"
click at [552, 369] on button "Send and close" at bounding box center [545, 366] width 51 height 17
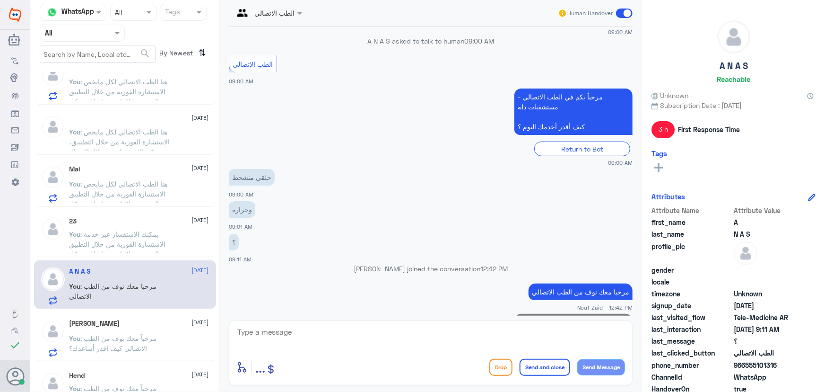
scroll to position [234, 0]
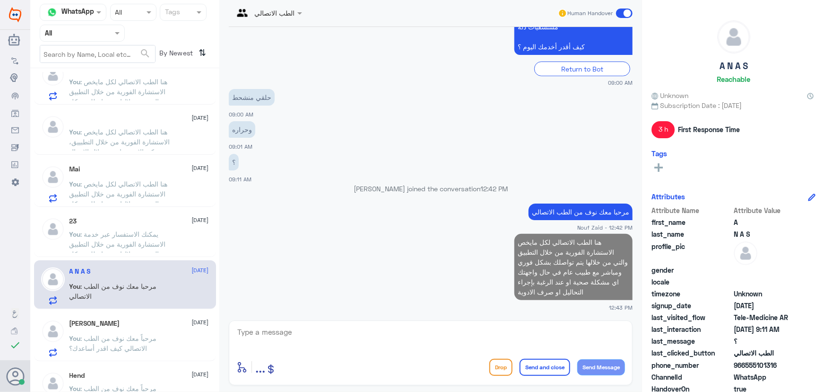
click at [156, 333] on p "You : مرحباً معك نوف من الطب الاتصالي كيف اقدر أساعدك؟" at bounding box center [123, 345] width 106 height 24
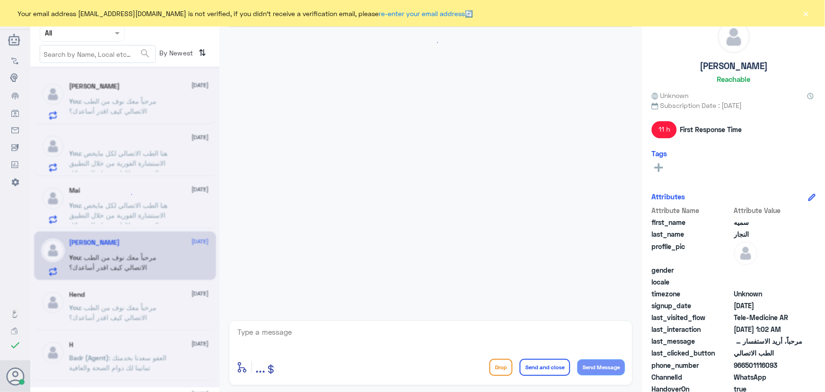
scroll to position [66, 0]
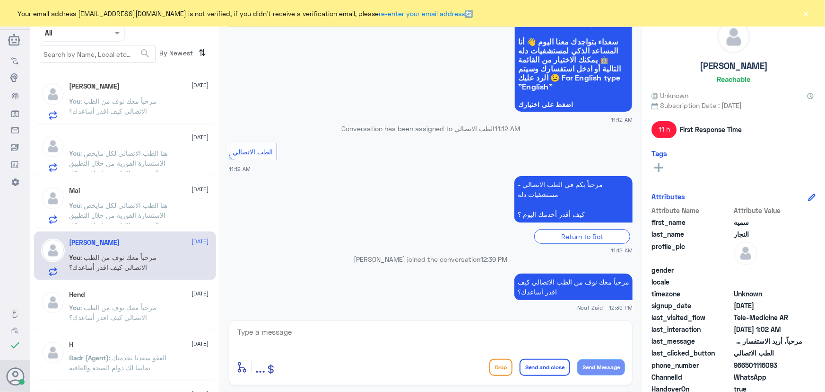
click at [813, 15] on div "Your email address n_zaid@DallahHealth.com is not verified, if you didn't recei…" at bounding box center [412, 13] width 825 height 26
click at [808, 16] on button "×" at bounding box center [806, 13] width 9 height 9
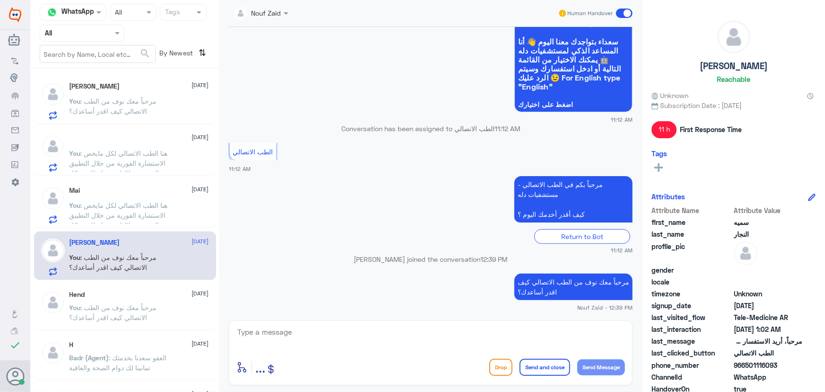
click at [113, 217] on span ": هنا الطب الاتصالي لكل مايخص الاستشارة الفورية من خلال التطبيق والتي من خلالها…" at bounding box center [122, 230] width 104 height 58
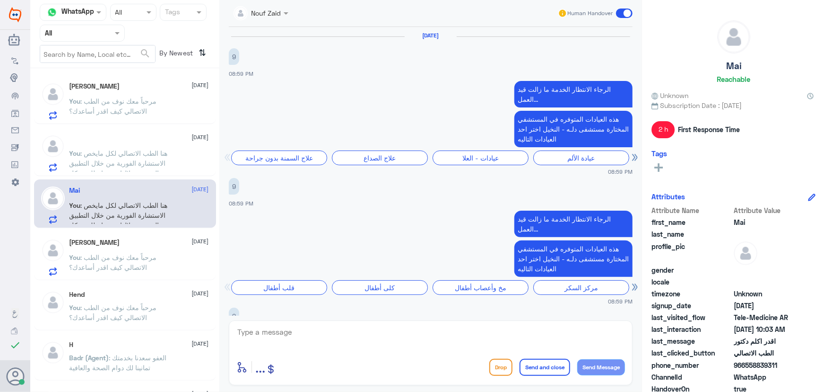
scroll to position [830, 0]
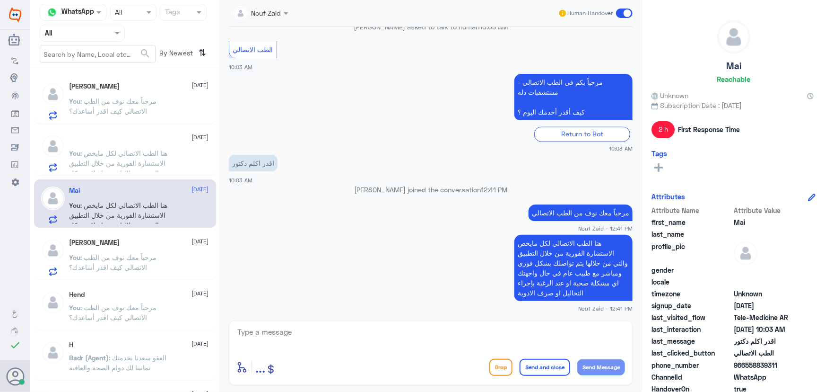
click at [128, 151] on span ": هنا الطب الاتصالي لكل مايخص الاستشارة الفورية من خلال التطبيق والتي من خلالها…" at bounding box center [122, 178] width 104 height 58
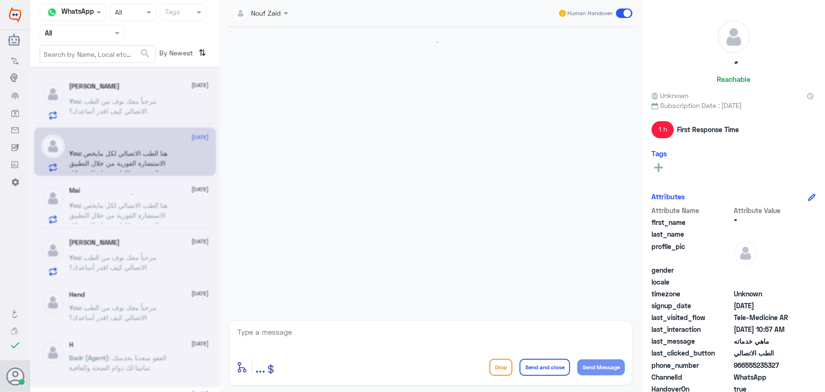
scroll to position [201, 0]
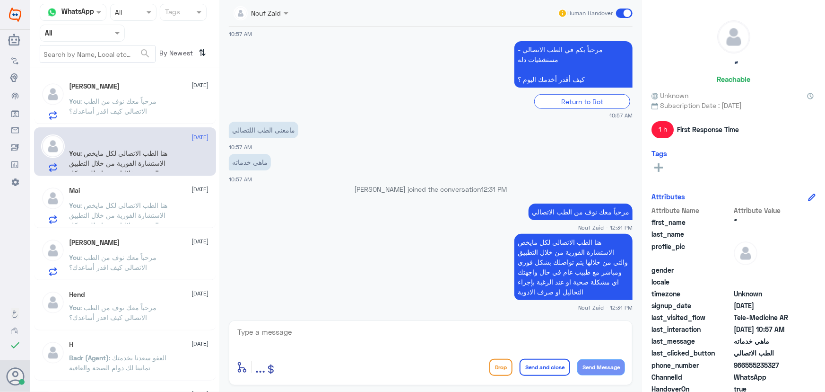
click at [626, 14] on span at bounding box center [624, 13] width 17 height 9
click at [0, 0] on input "checkbox" at bounding box center [0, 0] width 0 height 0
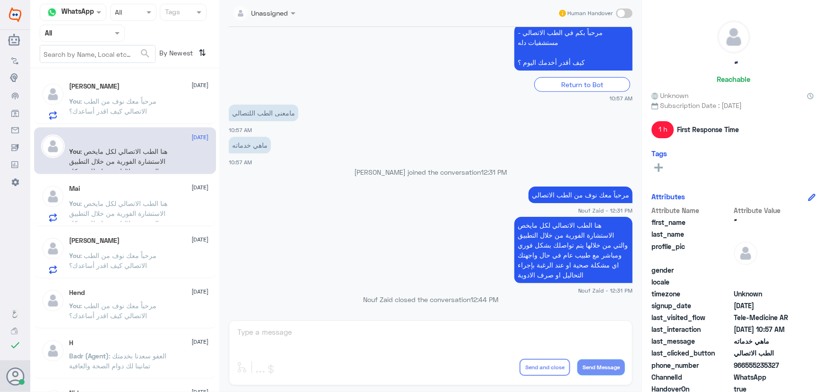
click at [161, 194] on div "Mai 30 September You : هنا الطب الاتصالي لكل مايخص الاستشارة الفورية من خلال ال…" at bounding box center [140, 202] width 140 height 37
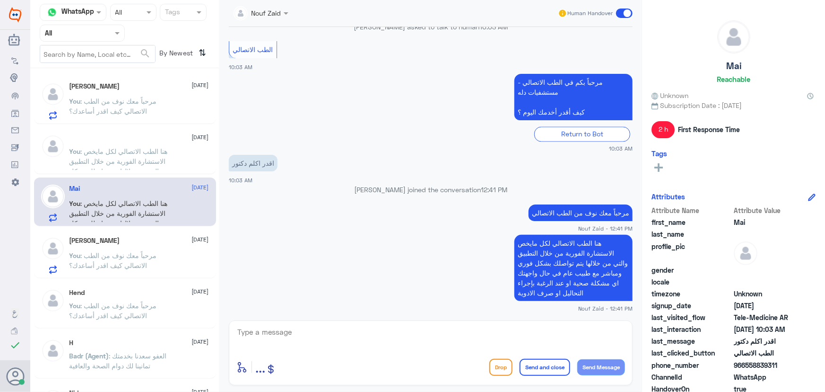
click at [630, 12] on span at bounding box center [624, 13] width 17 height 9
click at [0, 0] on input "checkbox" at bounding box center [0, 0] width 0 height 0
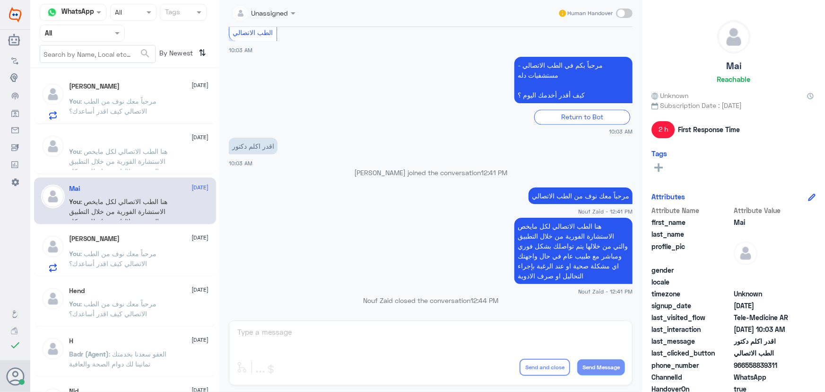
click at [141, 102] on span ": مرحباً معك نوف من الطب الاتصالي كيف اقدر أساعدك؟" at bounding box center [113, 106] width 87 height 18
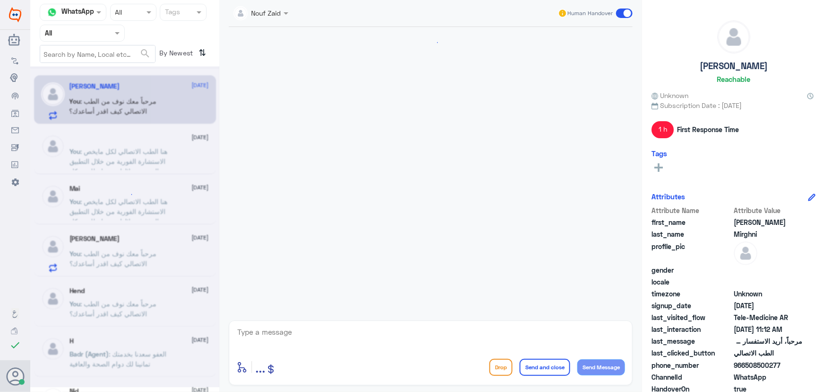
scroll to position [66, 0]
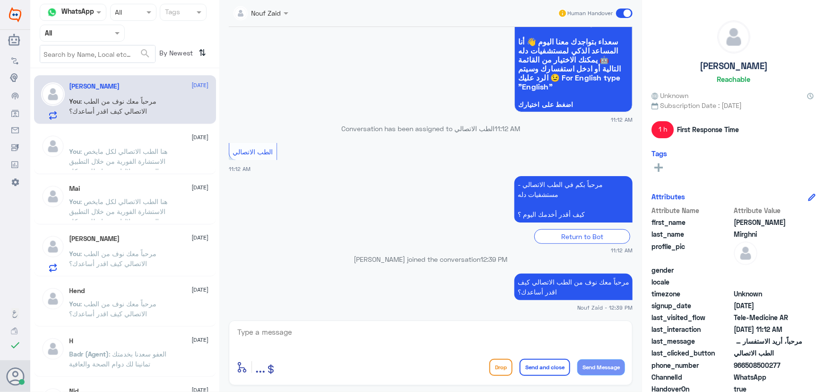
click at [618, 17] on span at bounding box center [624, 13] width 17 height 9
click at [0, 0] on input "checkbox" at bounding box center [0, 0] width 0 height 0
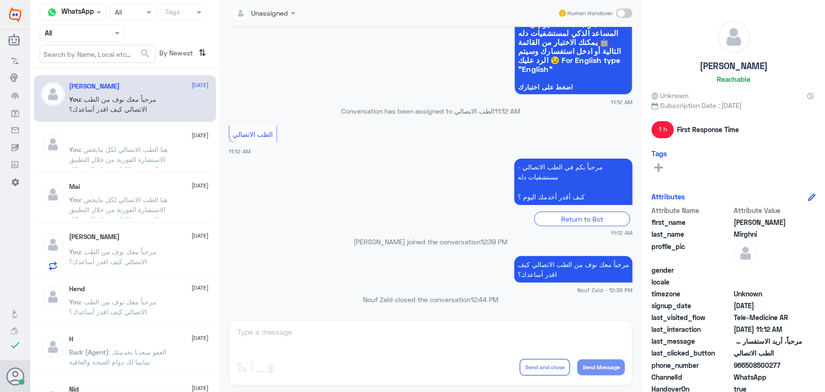
click at [91, 244] on div "سميه النجار 30 September You : مرحباً معك نوف من الطب الاتصالي كيف اقدر أساعدك؟" at bounding box center [140, 251] width 140 height 37
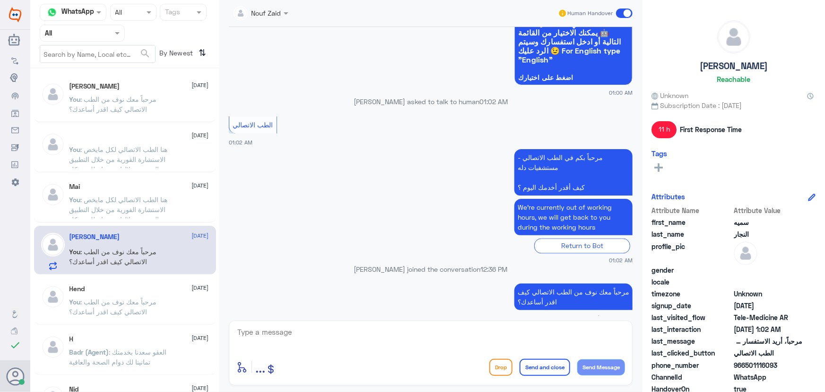
click at [626, 14] on span at bounding box center [624, 13] width 17 height 9
click at [0, 0] on input "checkbox" at bounding box center [0, 0] width 0 height 0
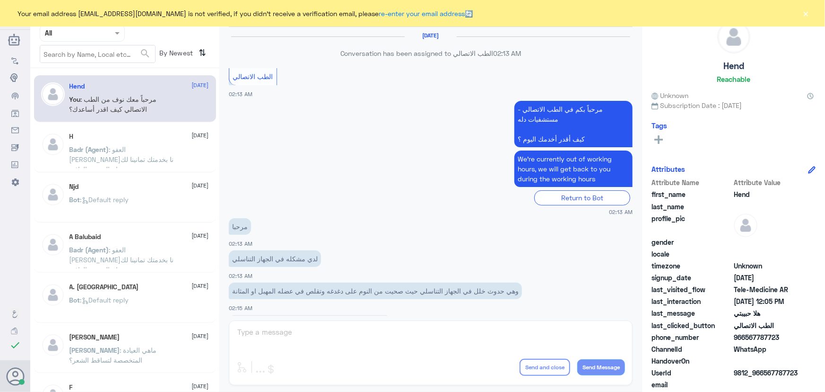
scroll to position [430, 0]
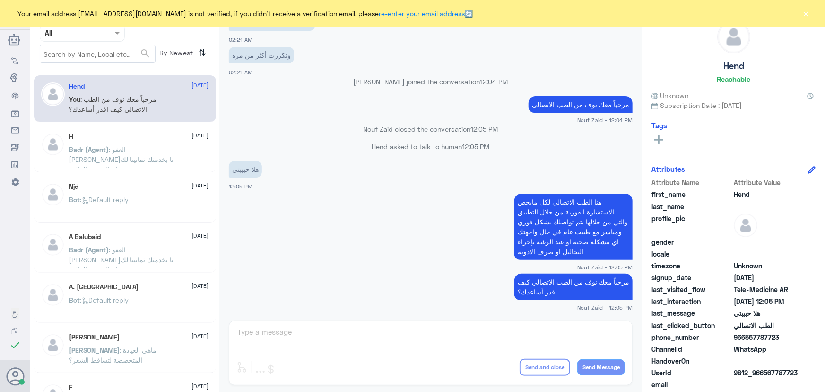
click at [808, 13] on button "×" at bounding box center [806, 13] width 9 height 9
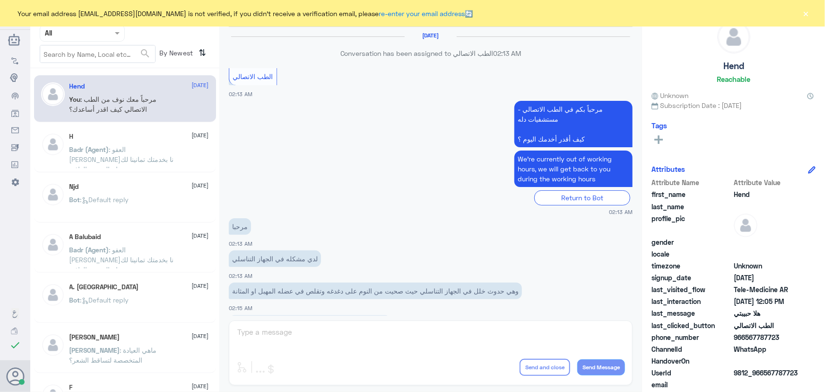
scroll to position [430, 0]
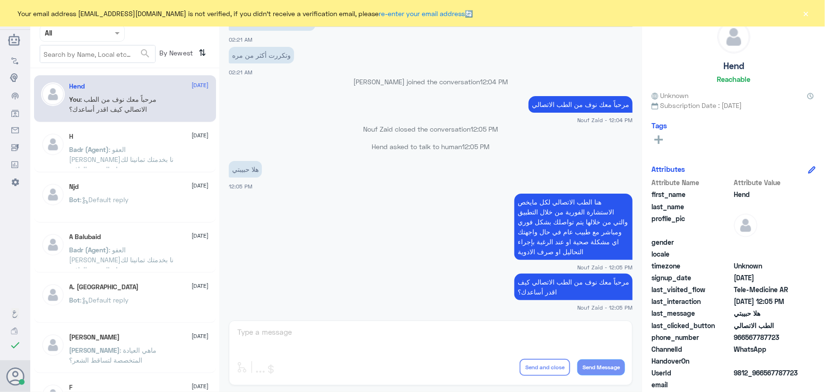
click at [804, 12] on button "×" at bounding box center [806, 13] width 9 height 9
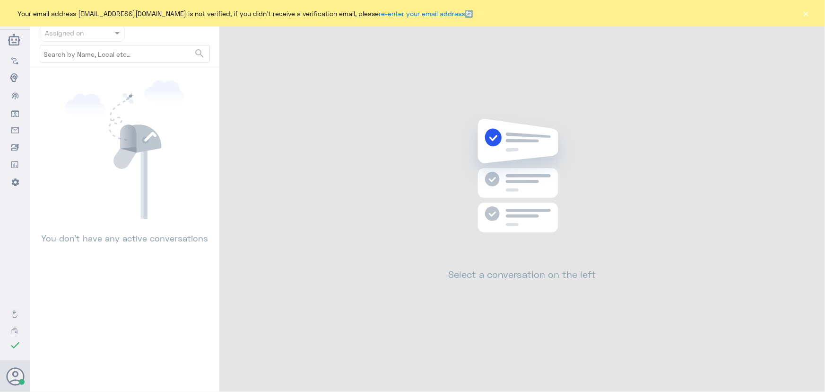
click at [804, 13] on button "×" at bounding box center [806, 13] width 9 height 9
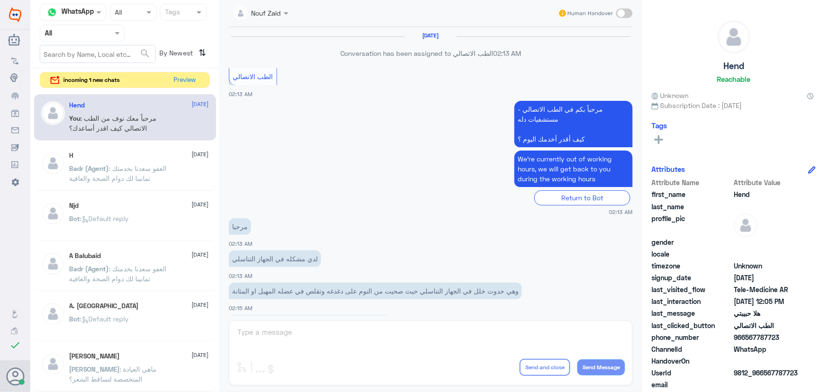
scroll to position [430, 0]
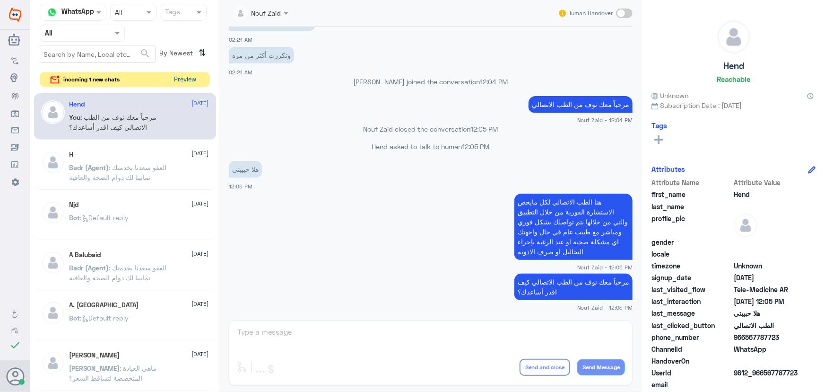
click at [184, 77] on button "Preview" at bounding box center [185, 79] width 29 height 15
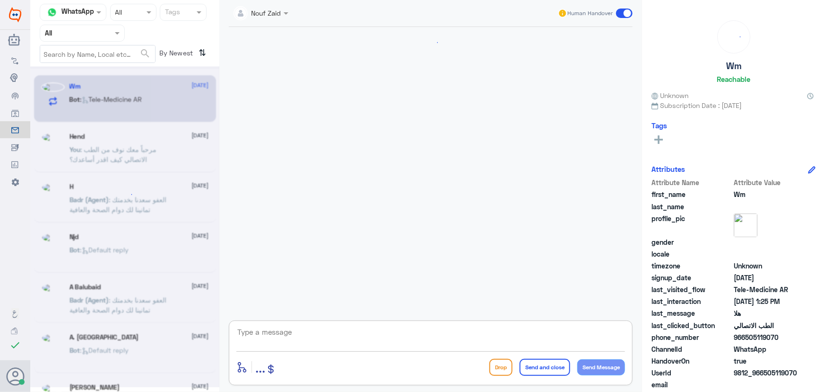
click at [330, 326] on textarea at bounding box center [430, 336] width 389 height 23
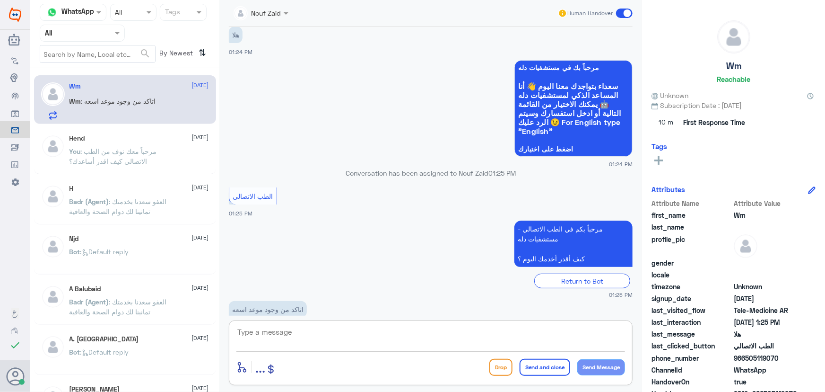
scroll to position [42, 0]
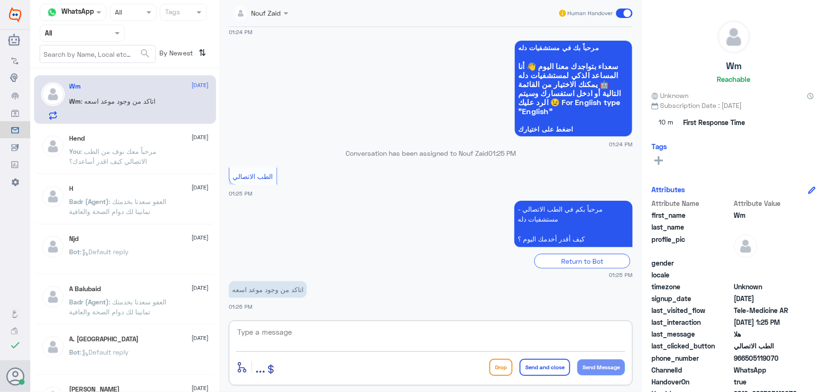
click at [348, 334] on textarea at bounding box center [430, 336] width 389 height 23
click at [308, 329] on textarea at bounding box center [430, 336] width 389 height 23
paste textarea "مرحباً معك نوف من الطب الاتصالي"
type textarea "مرحباً معك نوف من الطب الاتصالي"
click at [583, 369] on button "Send Message" at bounding box center [601, 367] width 48 height 16
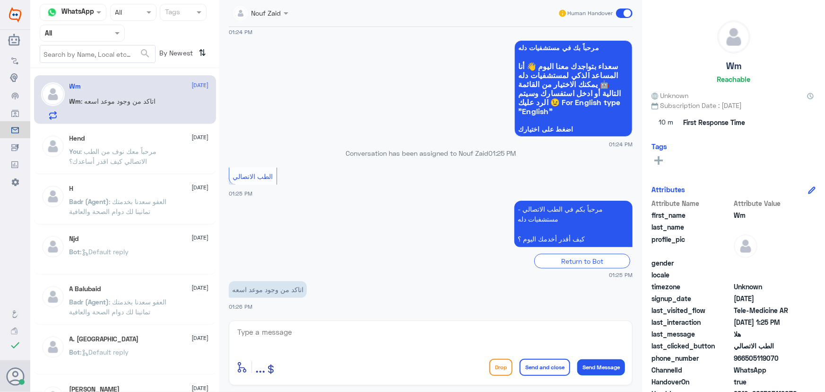
scroll to position [71, 0]
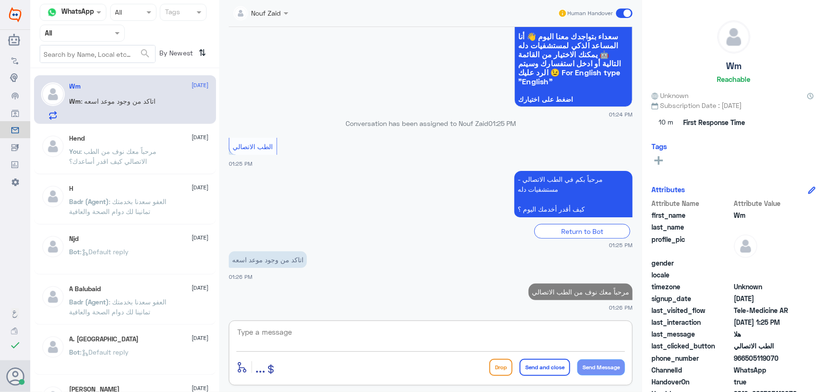
click at [522, 326] on textarea at bounding box center [430, 336] width 389 height 23
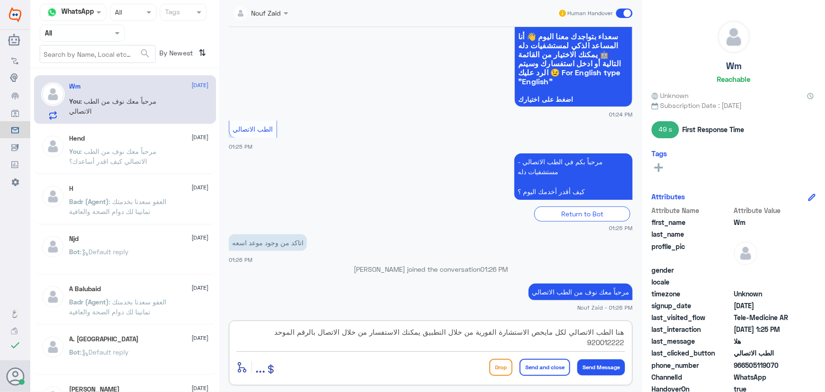
click at [428, 334] on textarea "هنا الطب الاتصالي لكل مايخص الاستشارة الفورية من خلال التطبيق يمكنك الاستفسار م…" at bounding box center [430, 336] width 389 height 23
type textarea "هنا الطب الاتصالي لكل مايخص الاستشارة الفورية من خلال التطبيق، يمكنك الاستفسار …"
click at [537, 364] on button "Send and close" at bounding box center [545, 366] width 51 height 17
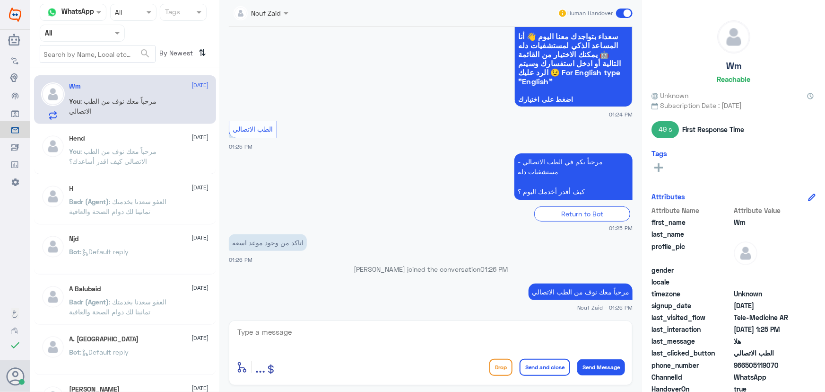
scroll to position [132, 0]
